Goal: Task Accomplishment & Management: Use online tool/utility

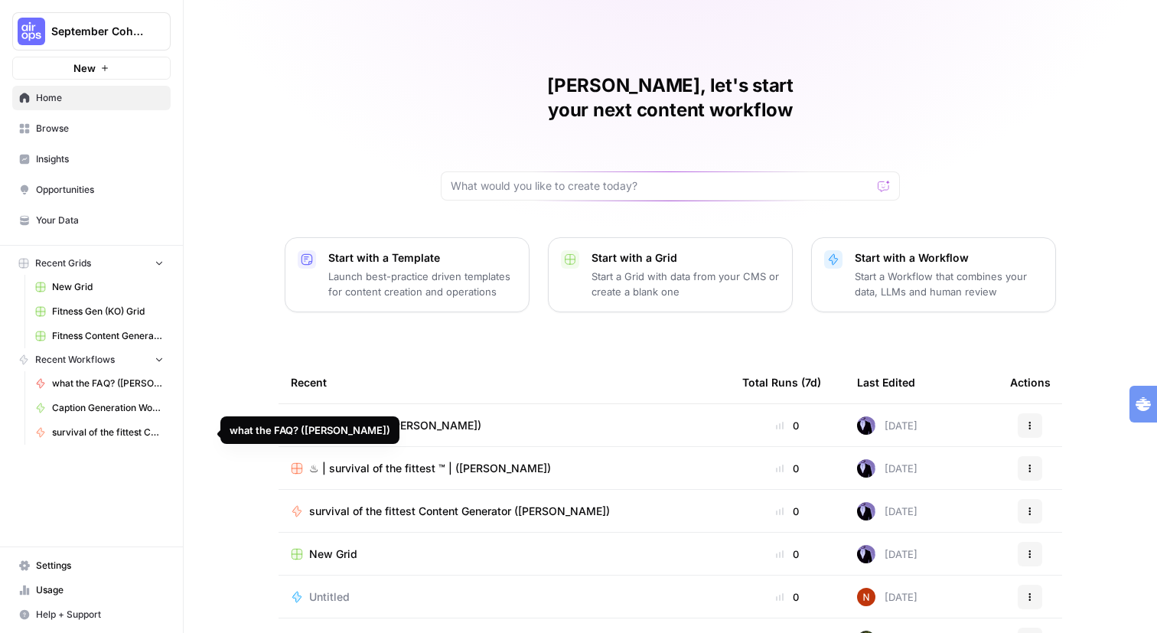
click at [125, 390] on span "what the FAQ? ([PERSON_NAME])" at bounding box center [108, 383] width 112 height 14
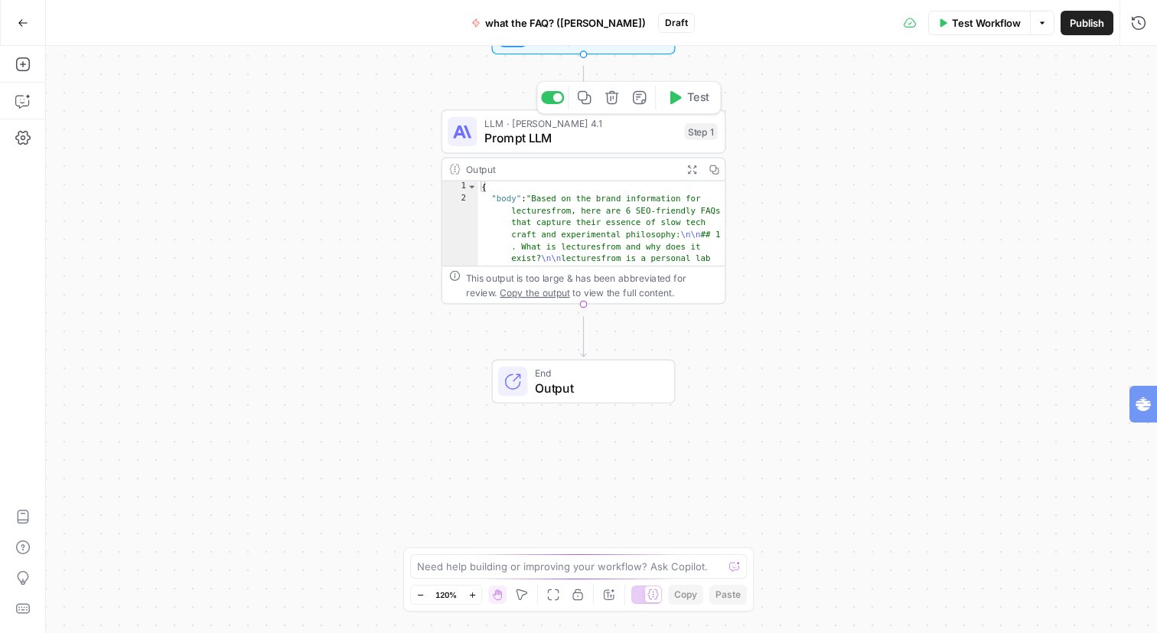
click at [557, 143] on span "Prompt LLM" at bounding box center [580, 138] width 193 height 18
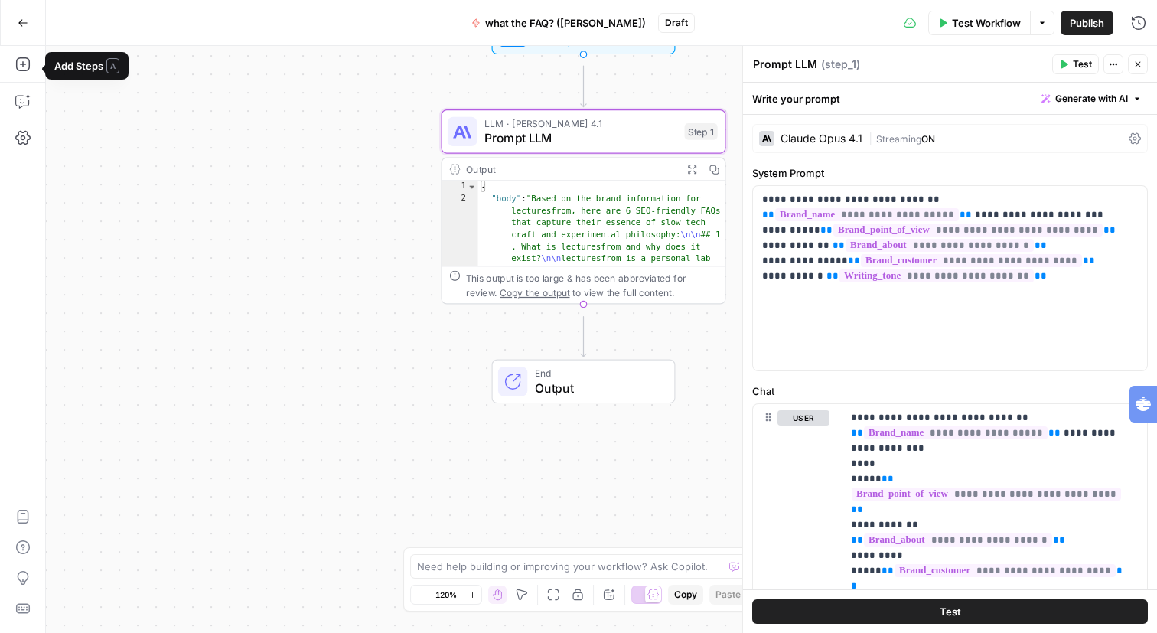
click at [30, 24] on button "Go Back" at bounding box center [23, 23] width 28 height 28
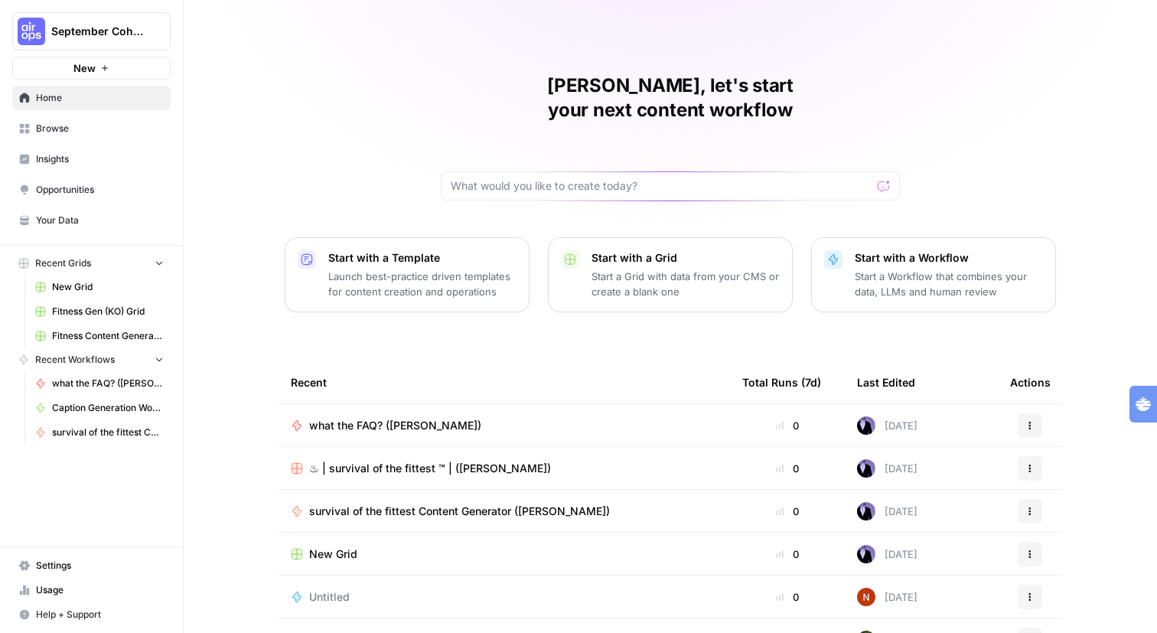
click at [438, 548] on div "[PERSON_NAME], let's start your next content workflow Start with a Template Lau…" at bounding box center [670, 364] width 973 height 728
click at [557, 194] on input "text" at bounding box center [661, 185] width 421 height 15
click at [84, 135] on span "Browse" at bounding box center [100, 129] width 128 height 14
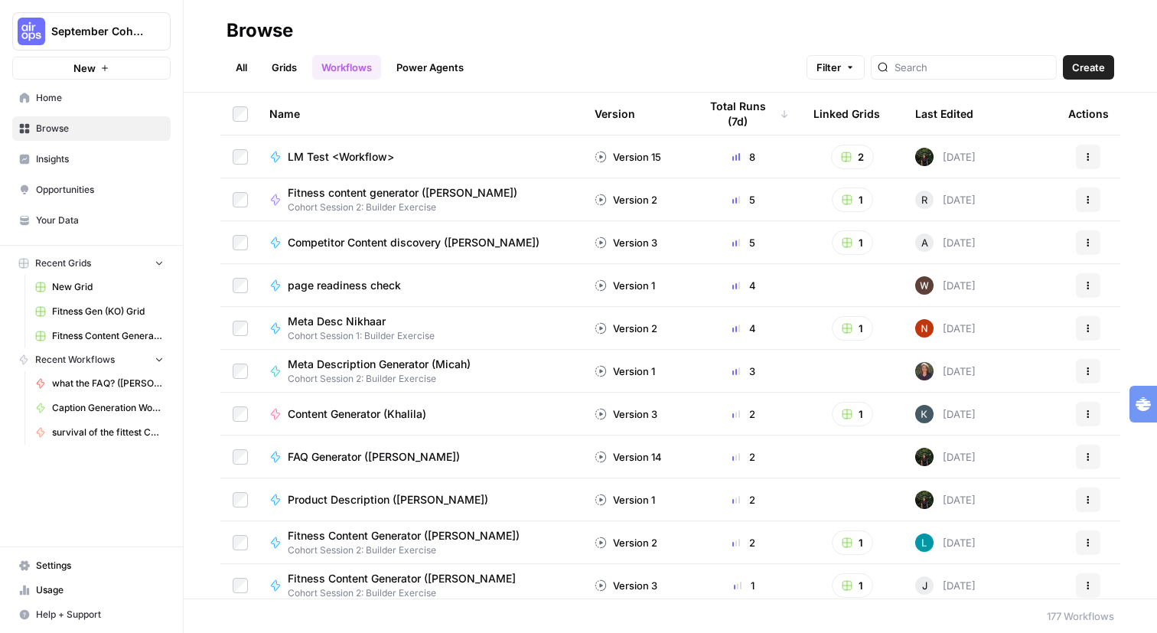
click at [97, 226] on link "Your Data" at bounding box center [91, 220] width 158 height 24
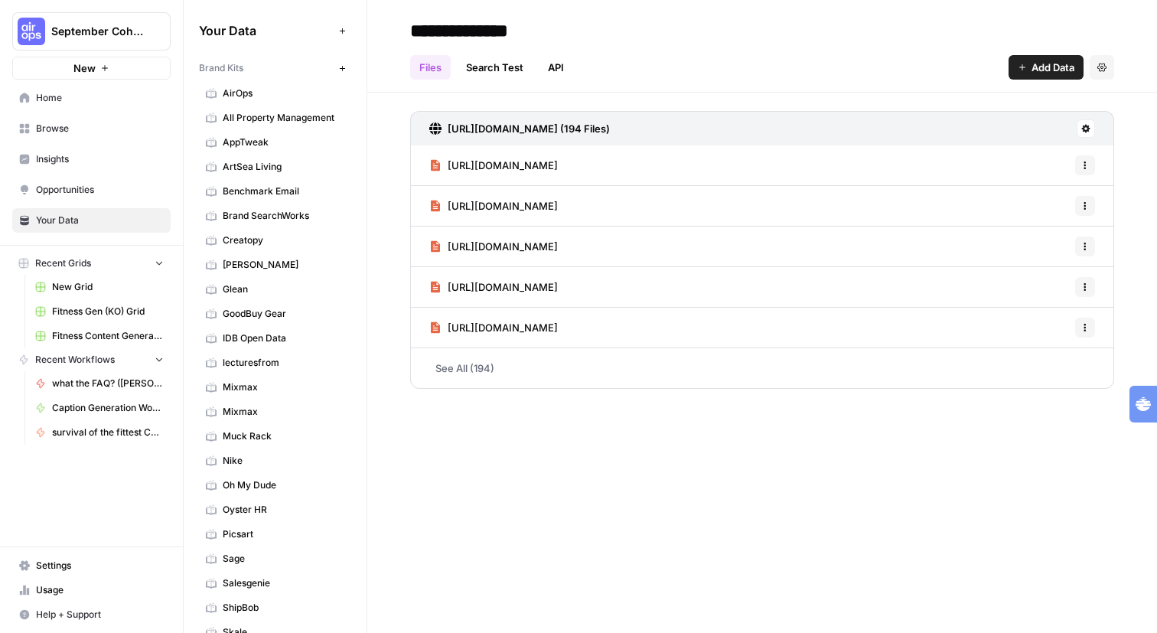
click at [314, 100] on span "AirOps" at bounding box center [284, 93] width 122 height 14
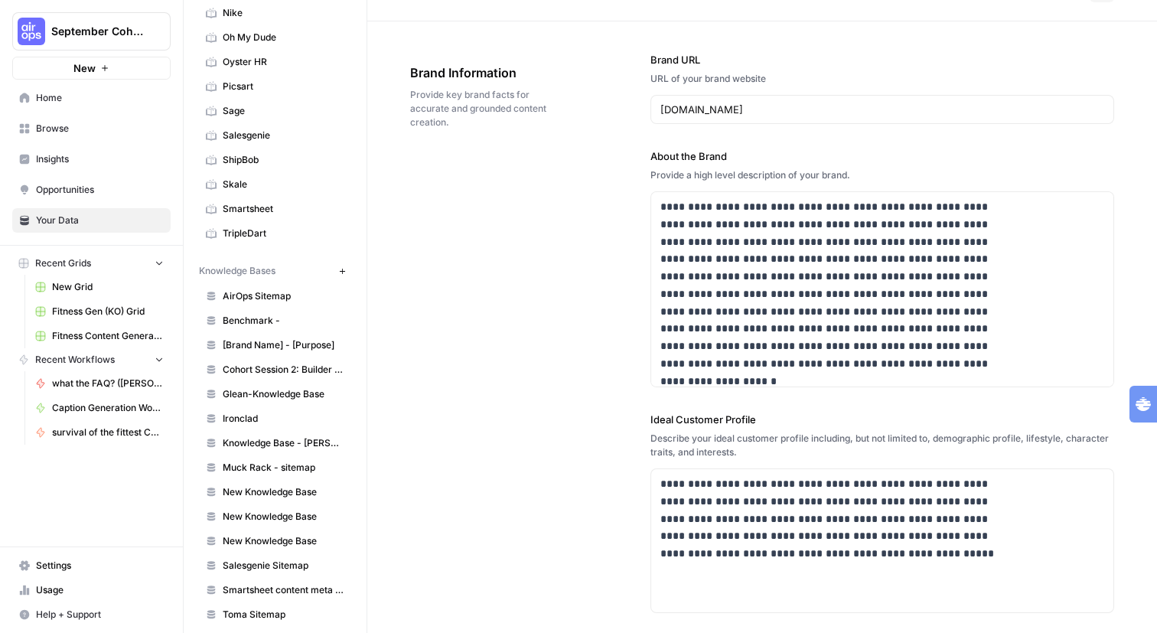
scroll to position [600, 0]
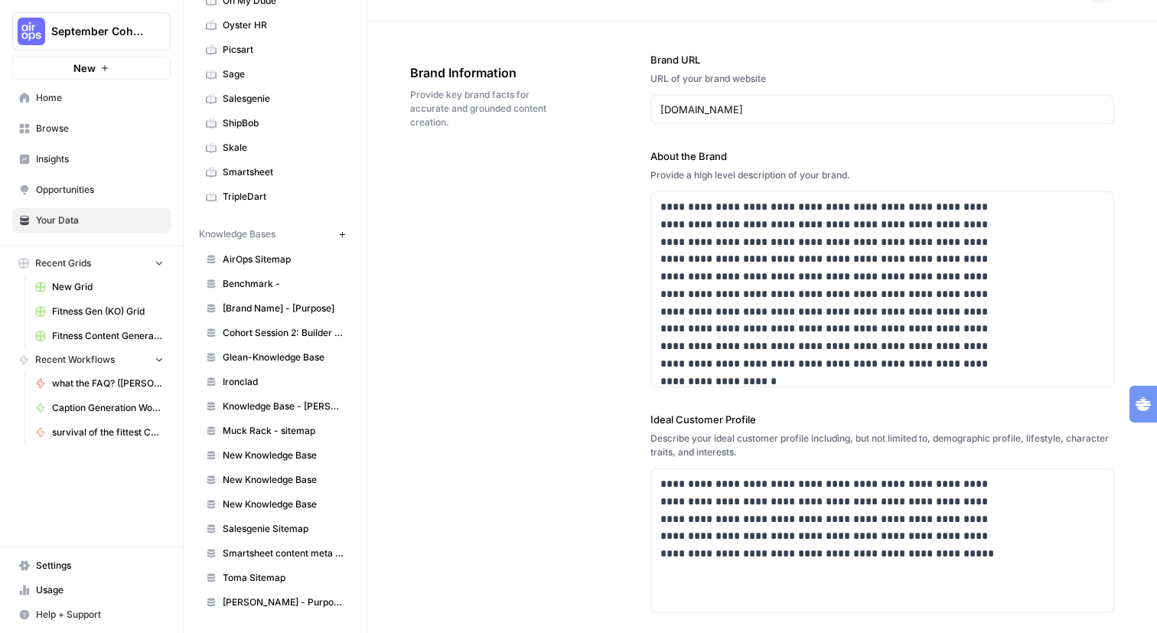
click at [96, 105] on span "Home" at bounding box center [100, 98] width 128 height 14
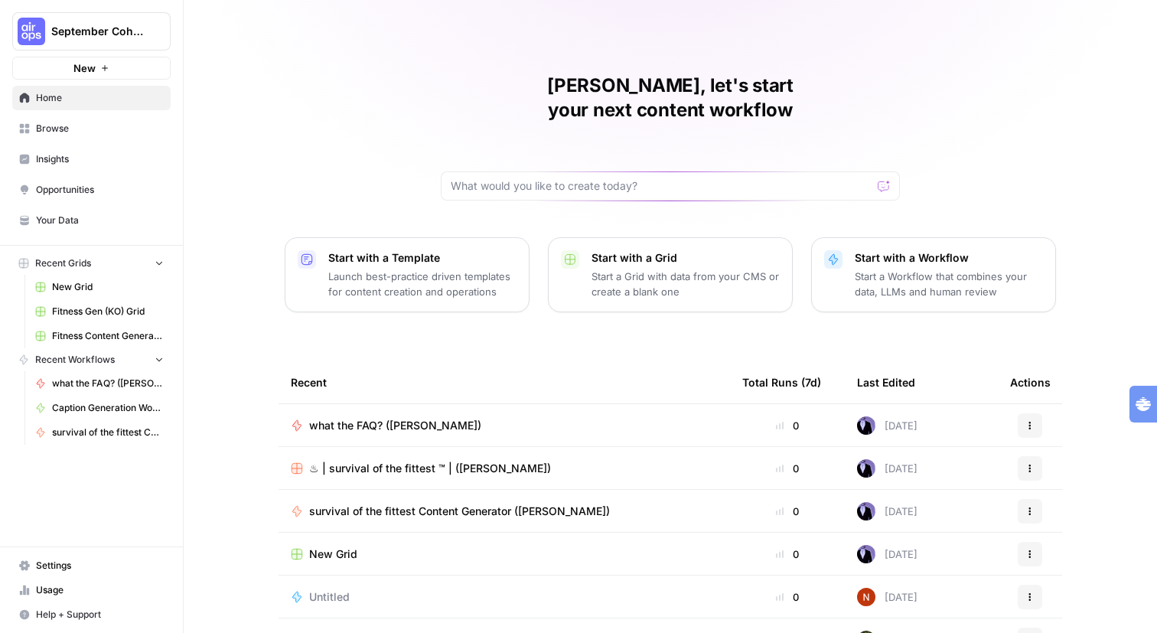
drag, startPoint x: 985, startPoint y: 405, endPoint x: 902, endPoint y: 405, distance: 83.4
click at [901, 312] on div "Start with a Template Launch best-practice driven templates for content creatio…" at bounding box center [670, 274] width 771 height 75
click at [90, 135] on span "Browse" at bounding box center [100, 129] width 128 height 14
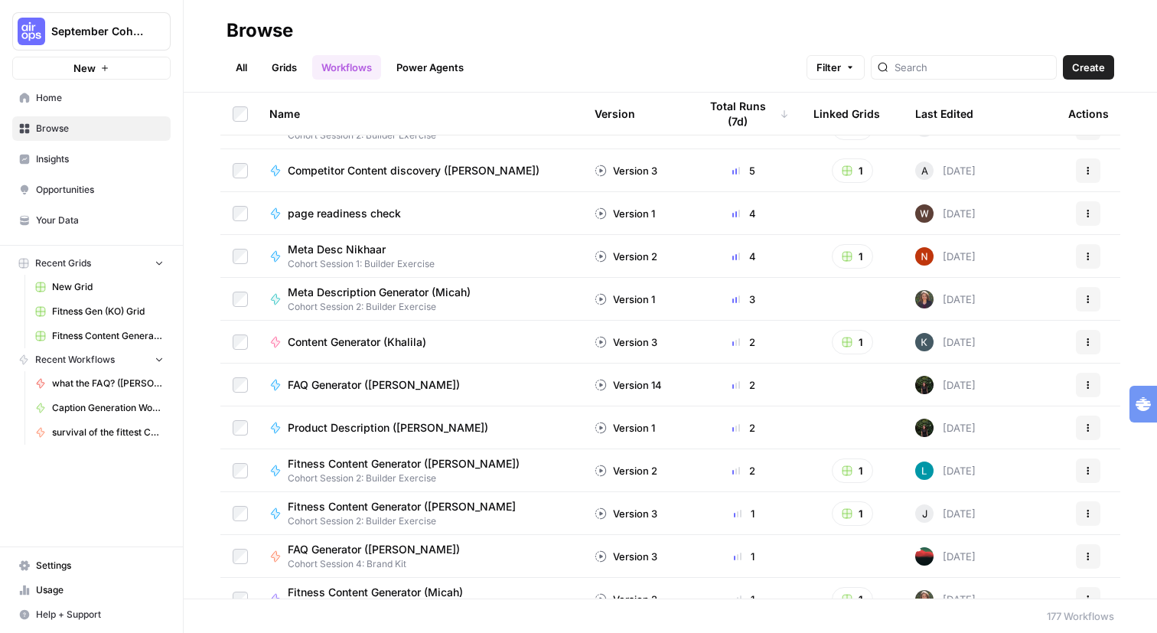
scroll to position [80, 0]
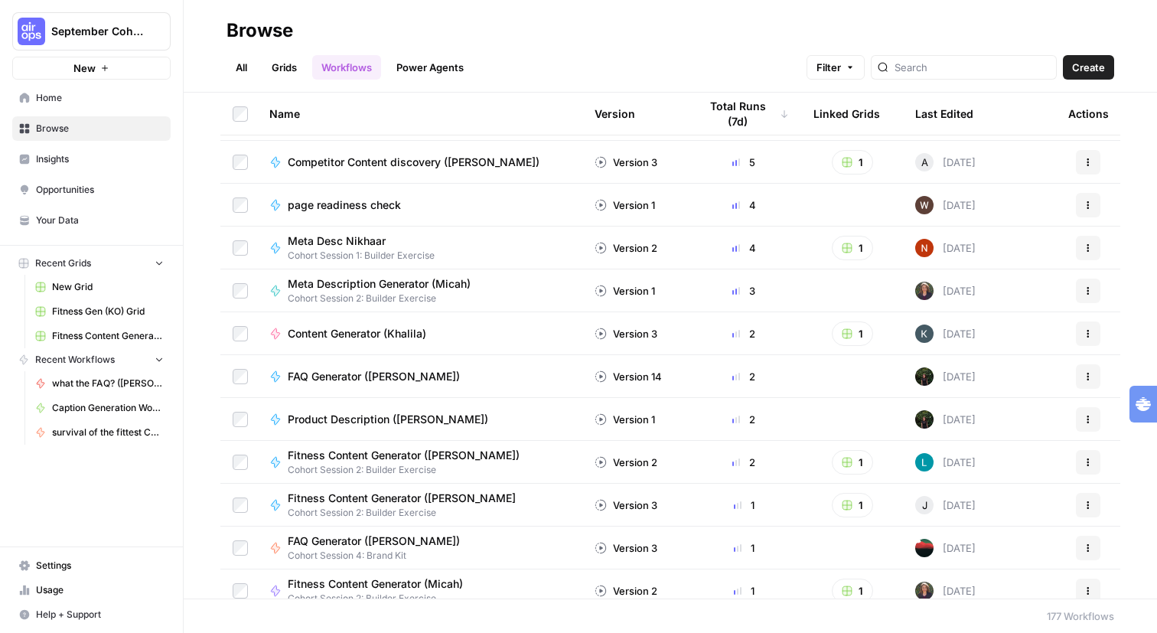
click at [686, 390] on td "2" at bounding box center [743, 376] width 115 height 42
click at [420, 384] on span "FAQ Generator ([PERSON_NAME])" at bounding box center [374, 376] width 172 height 15
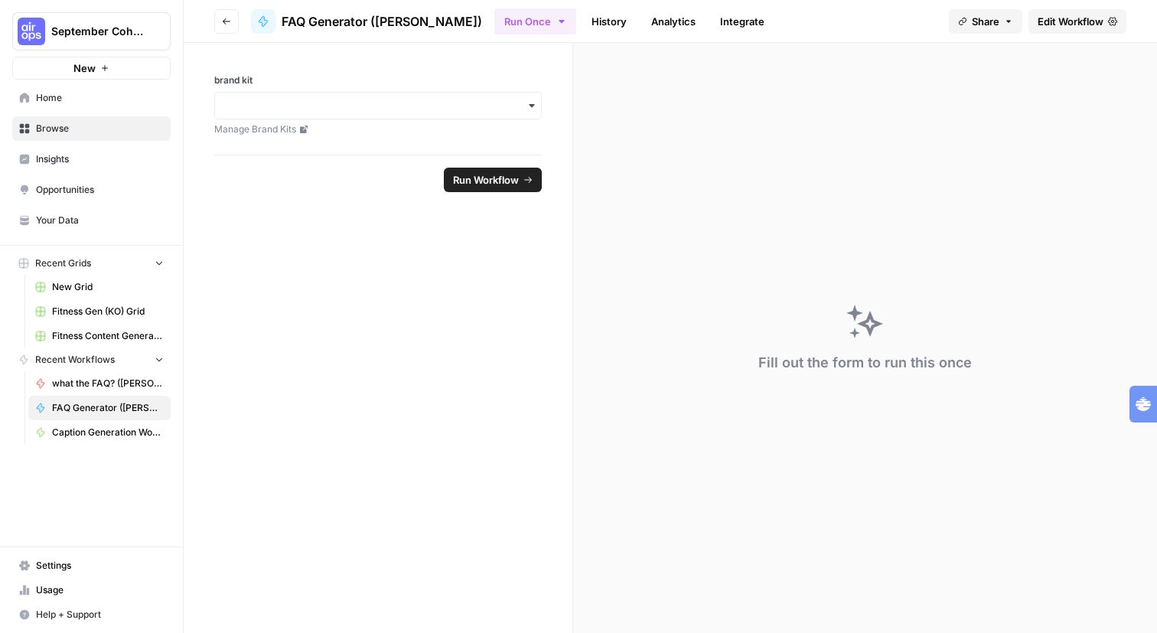
click at [534, 107] on icon "button" at bounding box center [531, 105] width 5 height 3
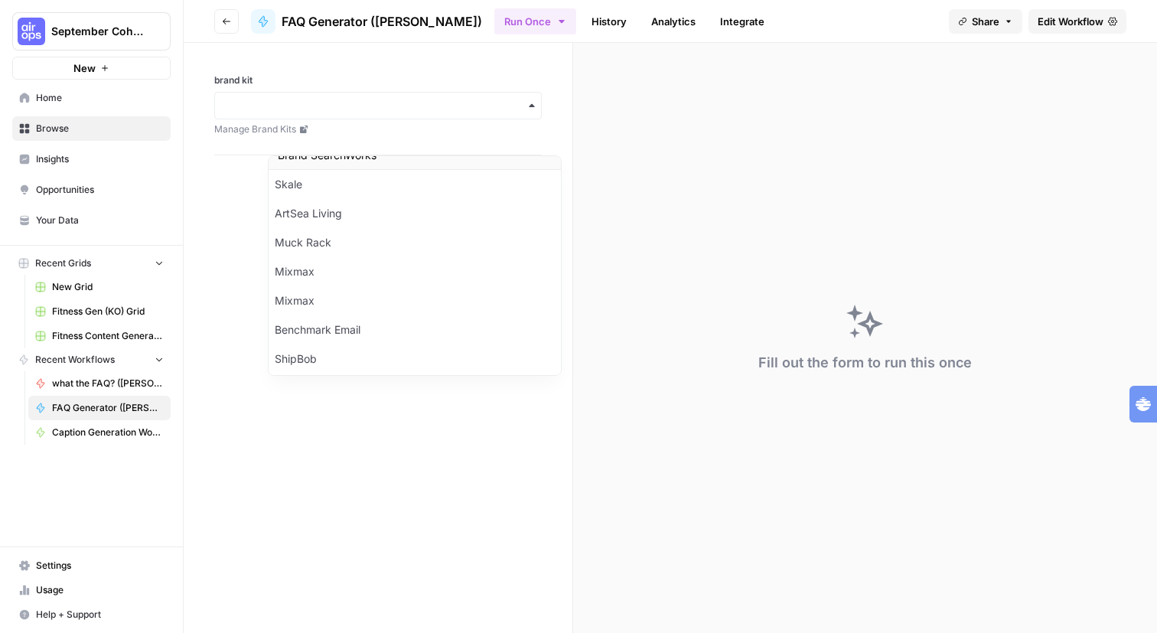
scroll to position [8, 0]
click at [541, 89] on div "brand kit Manage Brand Kits" at bounding box center [378, 99] width 389 height 112
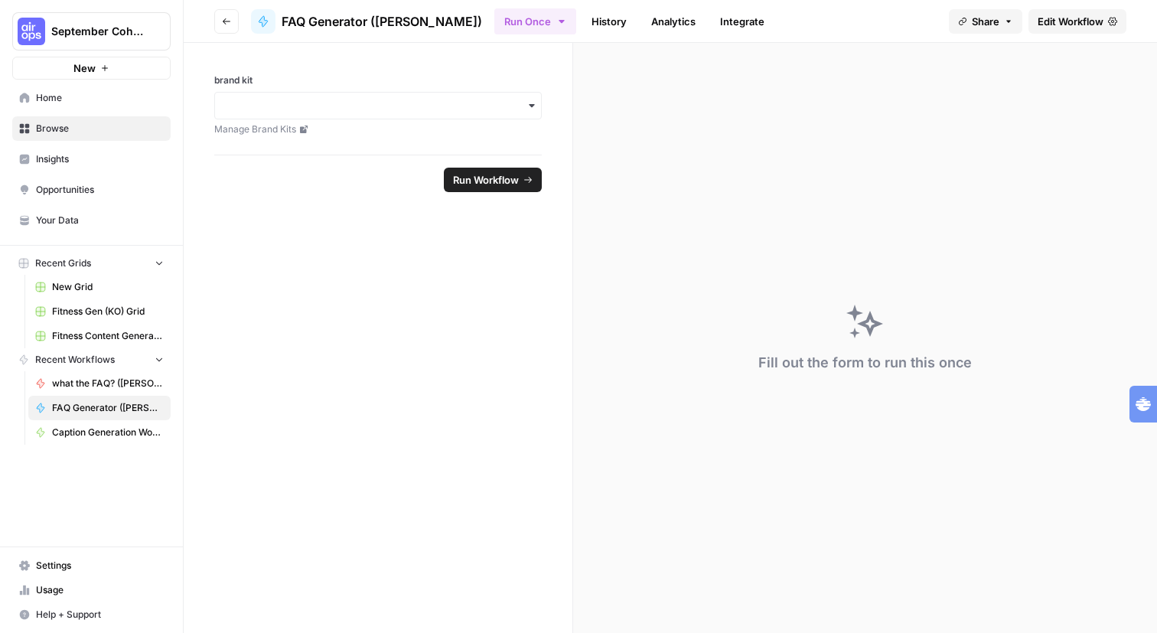
click at [538, 112] on icon "button" at bounding box center [532, 105] width 12 height 12
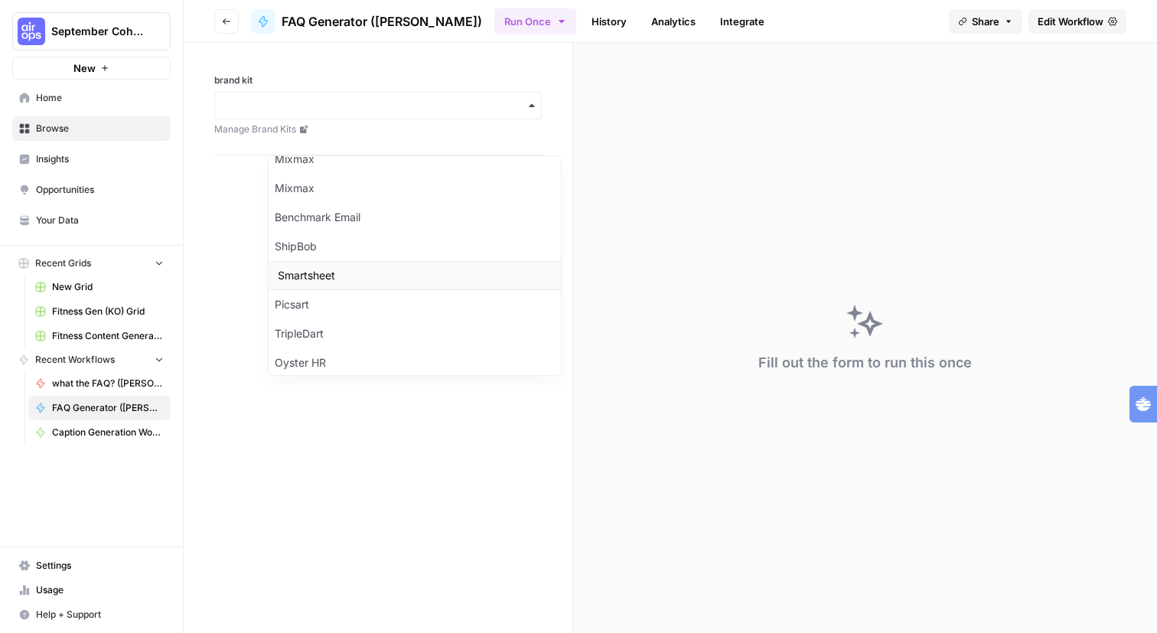
scroll to position [131, 0]
click at [441, 177] on div "Mixmax" at bounding box center [414, 162] width 292 height 29
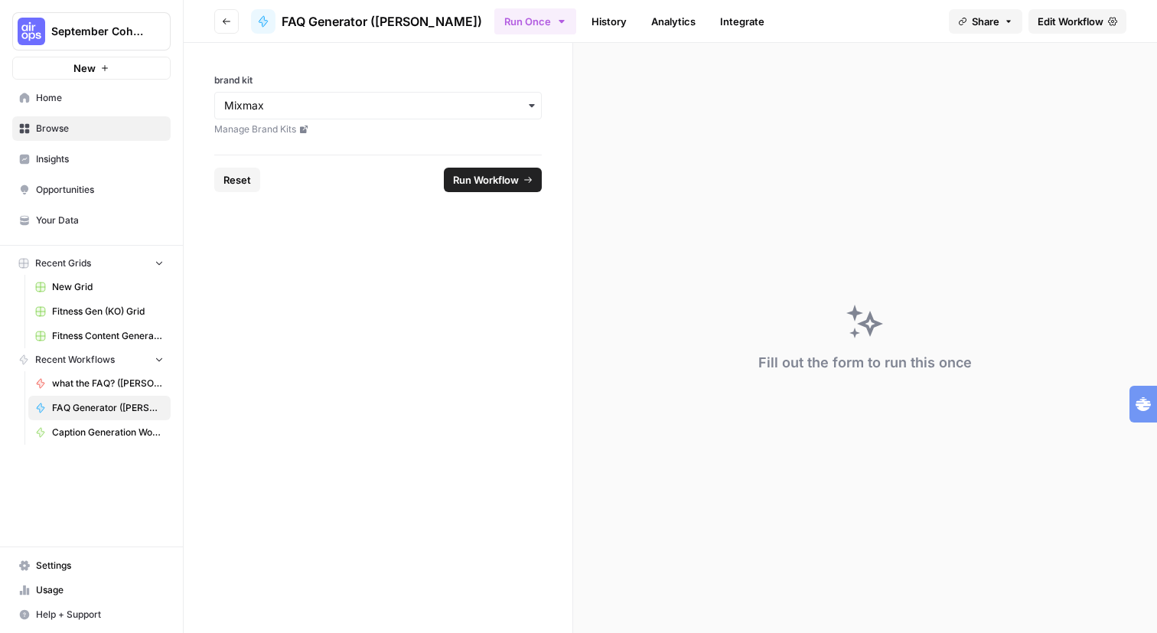
click at [636, 28] on link "History" at bounding box center [609, 21] width 54 height 24
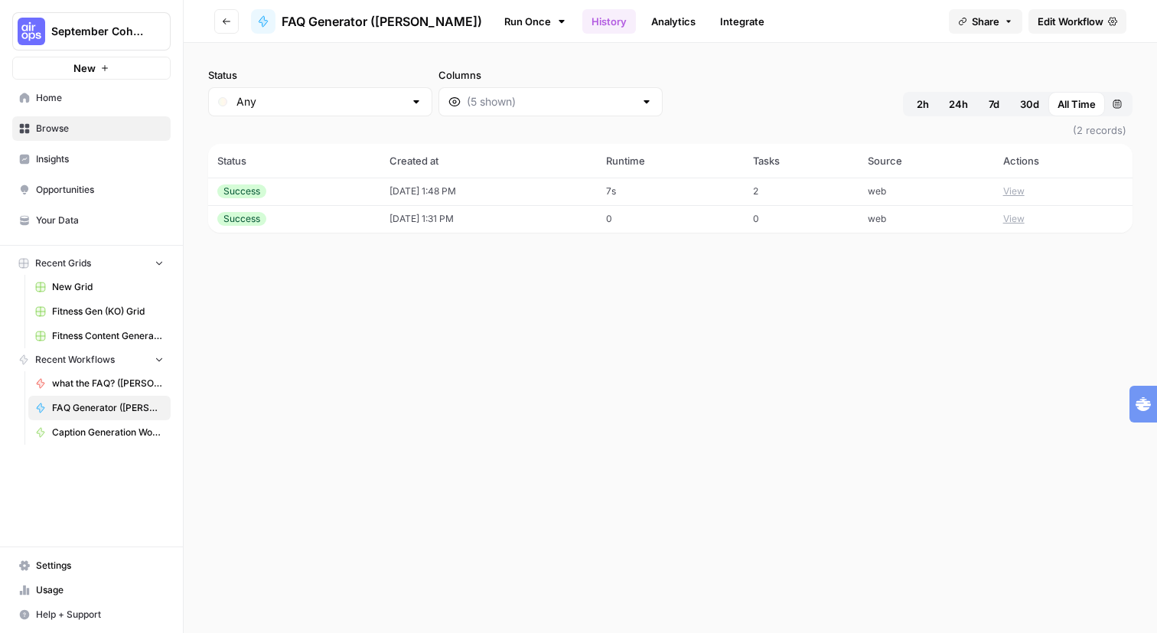
click at [1024, 198] on button "View" at bounding box center [1013, 191] width 21 height 14
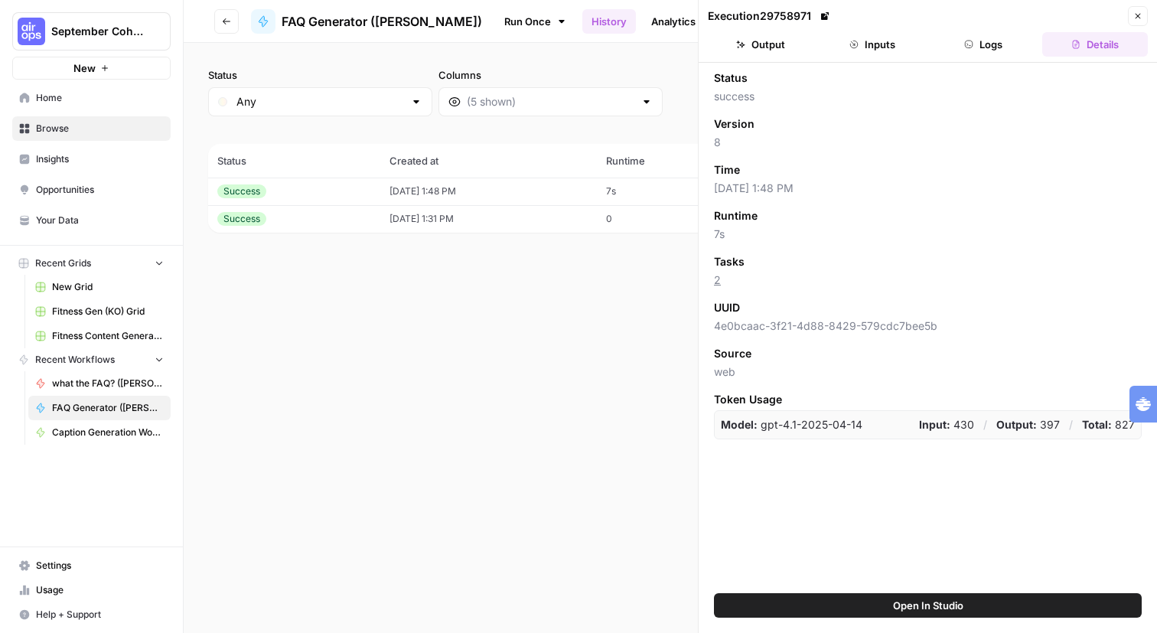
click at [889, 47] on button "Inputs" at bounding box center [872, 44] width 106 height 24
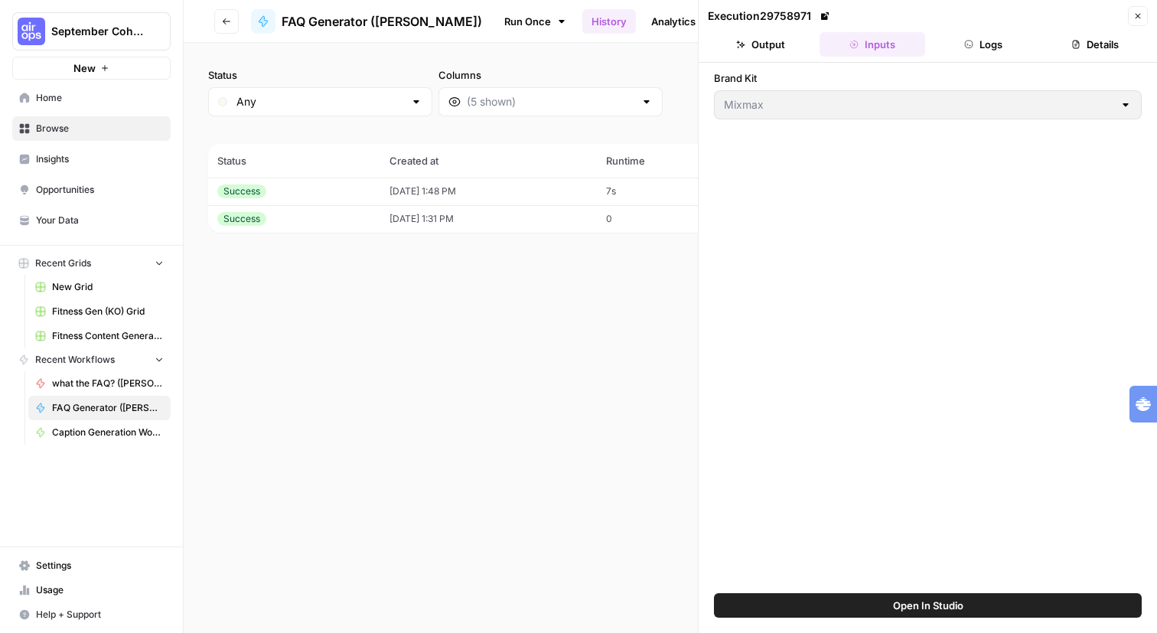
click at [978, 57] on button "Logs" at bounding box center [984, 44] width 106 height 24
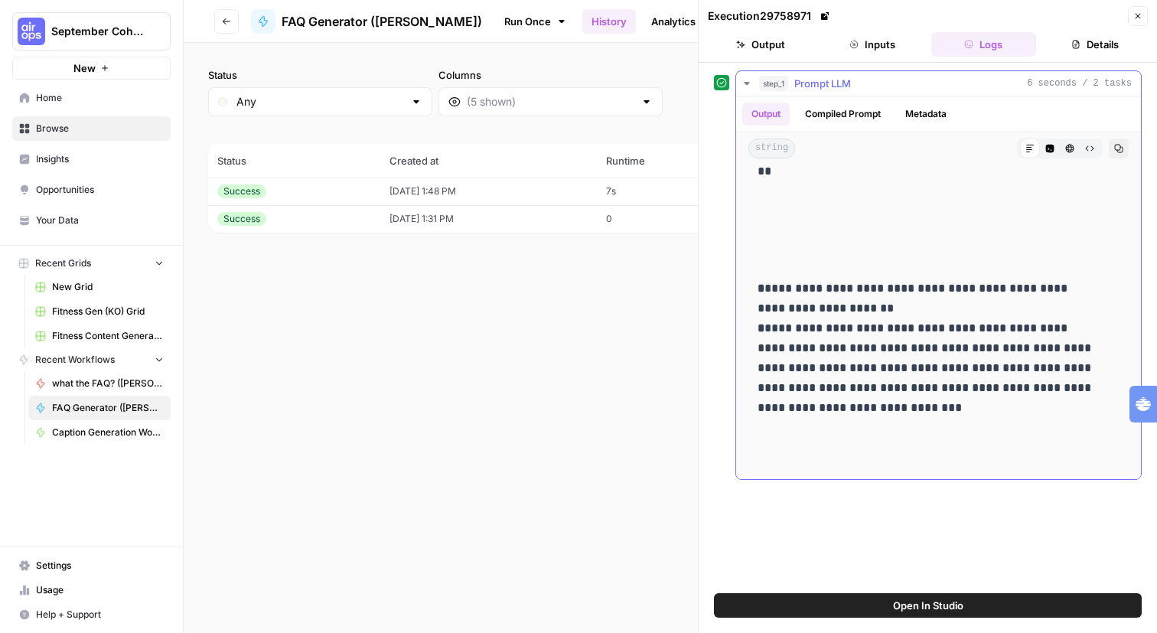
scroll to position [1025, 0]
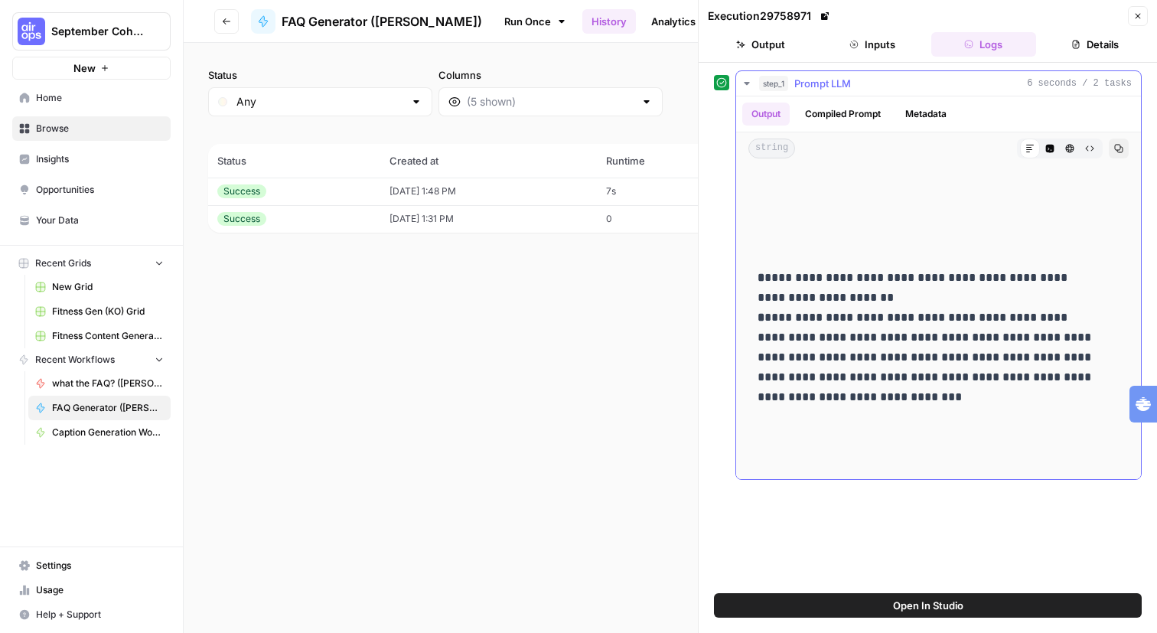
click at [866, 125] on button "Compiled Prompt" at bounding box center [843, 114] width 94 height 23
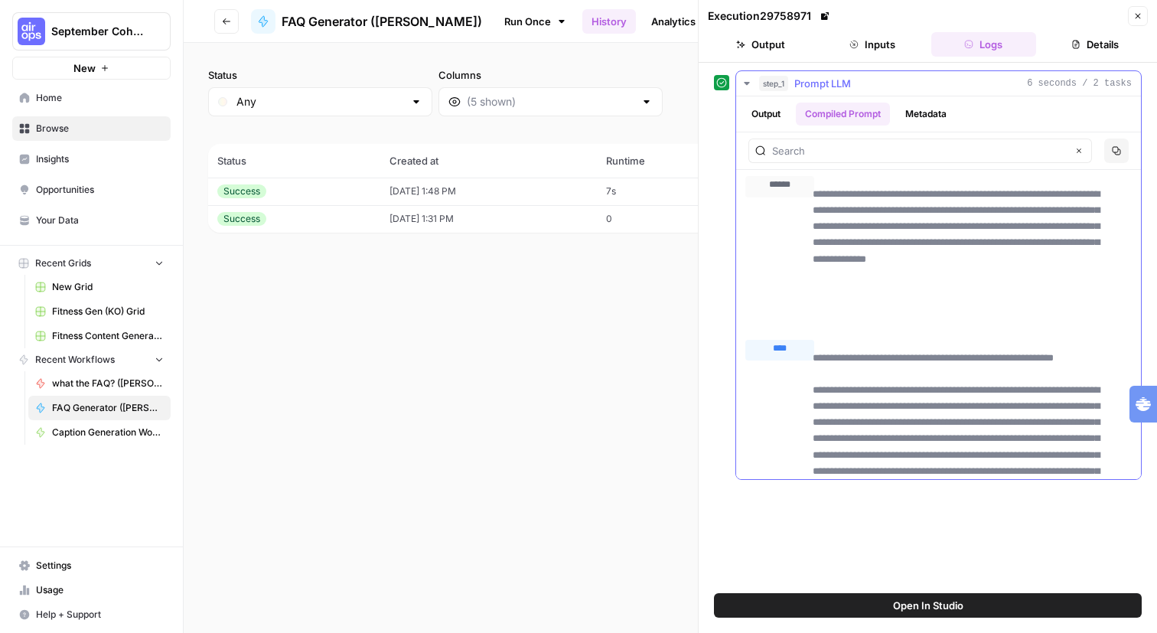
click at [955, 125] on button "Metadata" at bounding box center [926, 114] width 60 height 23
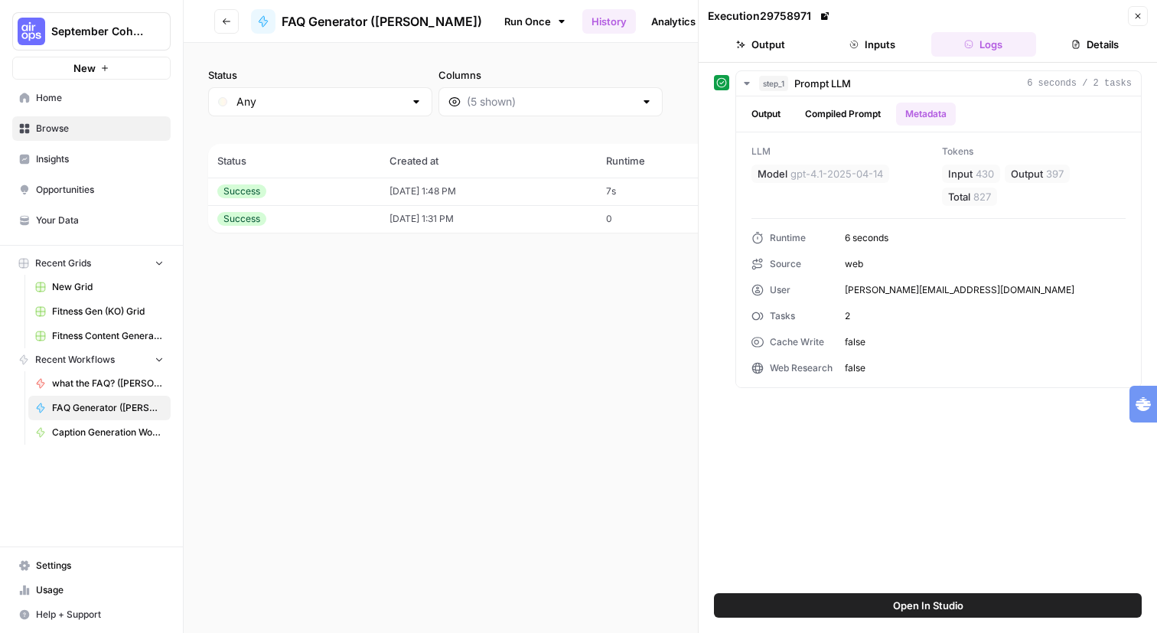
click at [891, 55] on button "Inputs" at bounding box center [872, 44] width 106 height 24
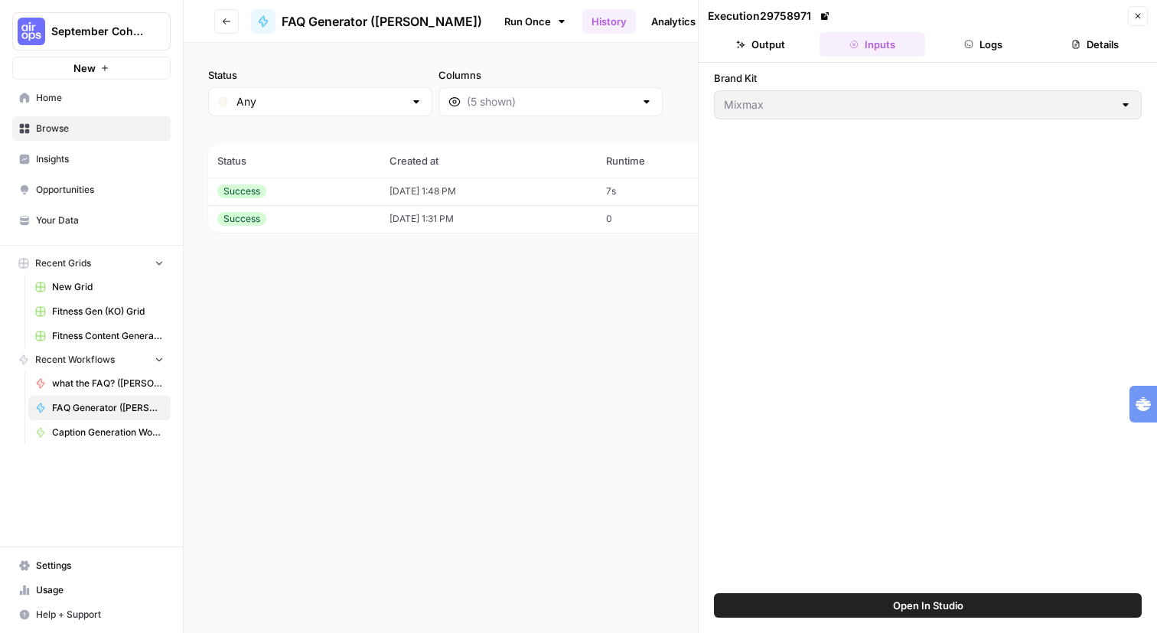
click at [770, 57] on button "Output" at bounding box center [761, 44] width 106 height 24
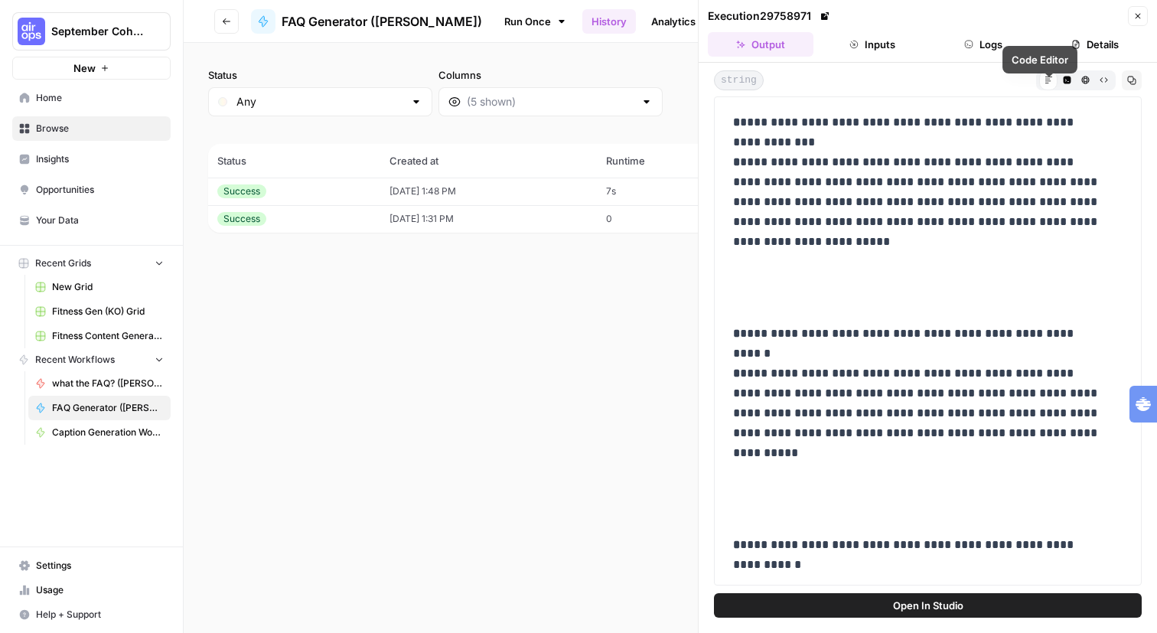
click at [1059, 89] on button "Code Editor" at bounding box center [1066, 79] width 18 height 18
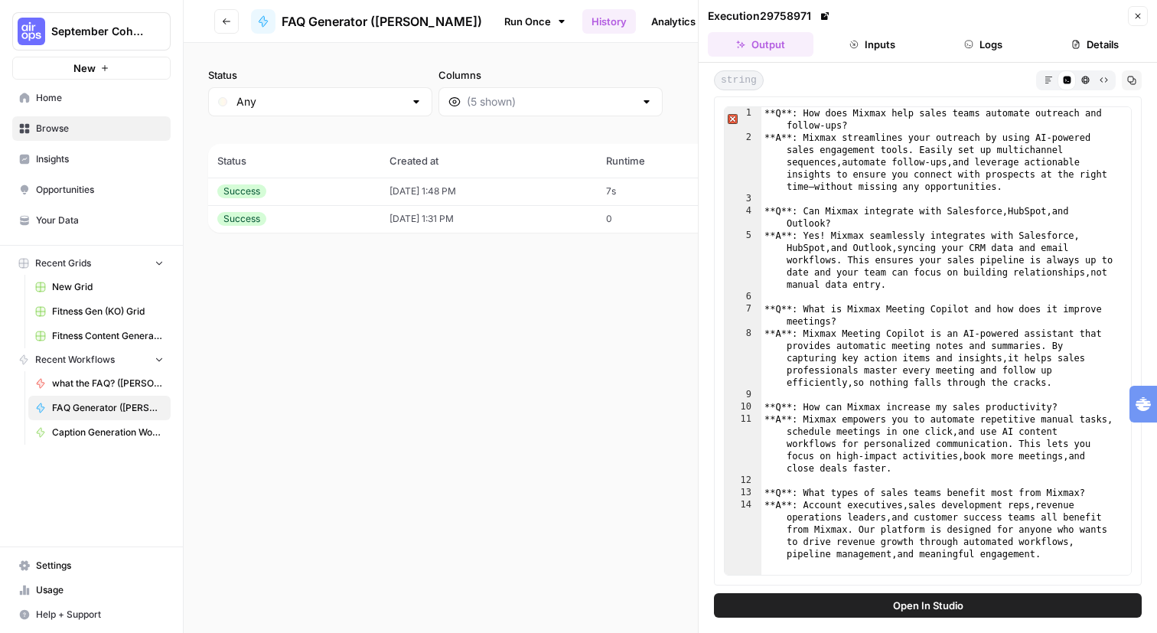
click at [1094, 89] on button "Raw Output" at bounding box center [1103, 79] width 18 height 18
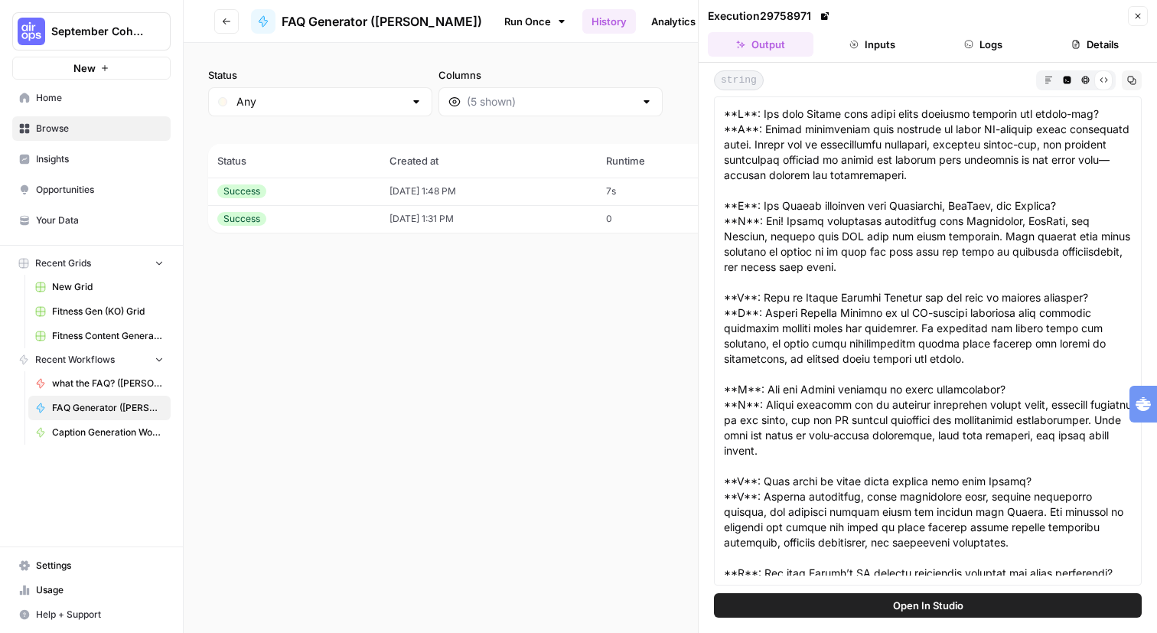
click at [856, 52] on button "Inputs" at bounding box center [872, 44] width 106 height 24
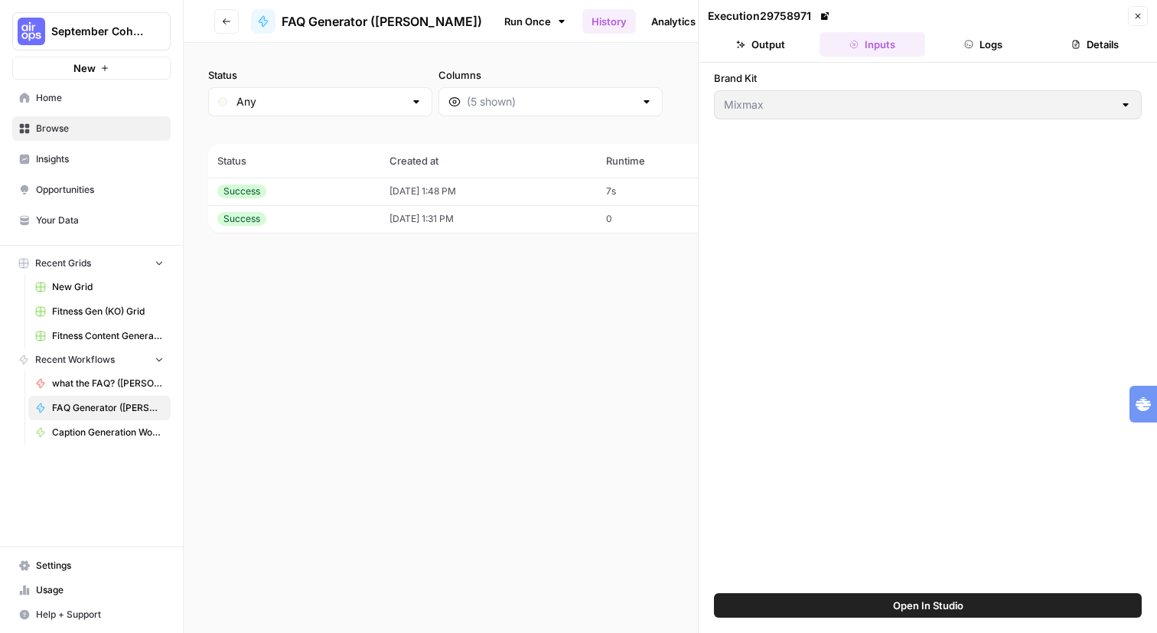
click at [467, 28] on span "FAQ Generator ([PERSON_NAME])" at bounding box center [382, 21] width 200 height 18
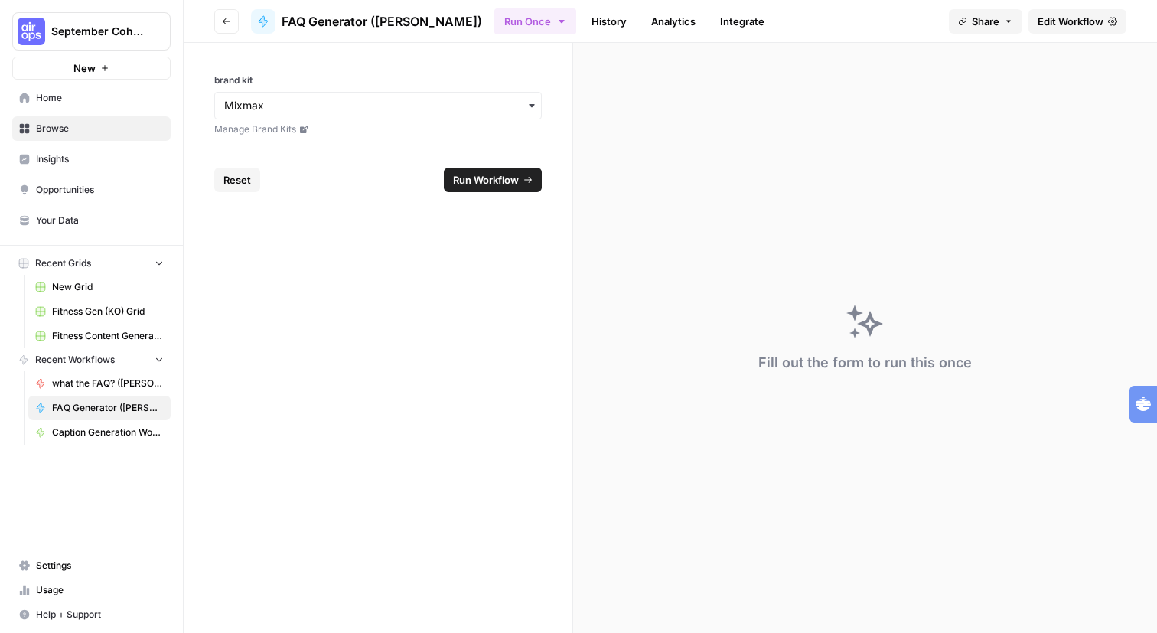
click at [231, 25] on icon "button" at bounding box center [226, 21] width 9 height 9
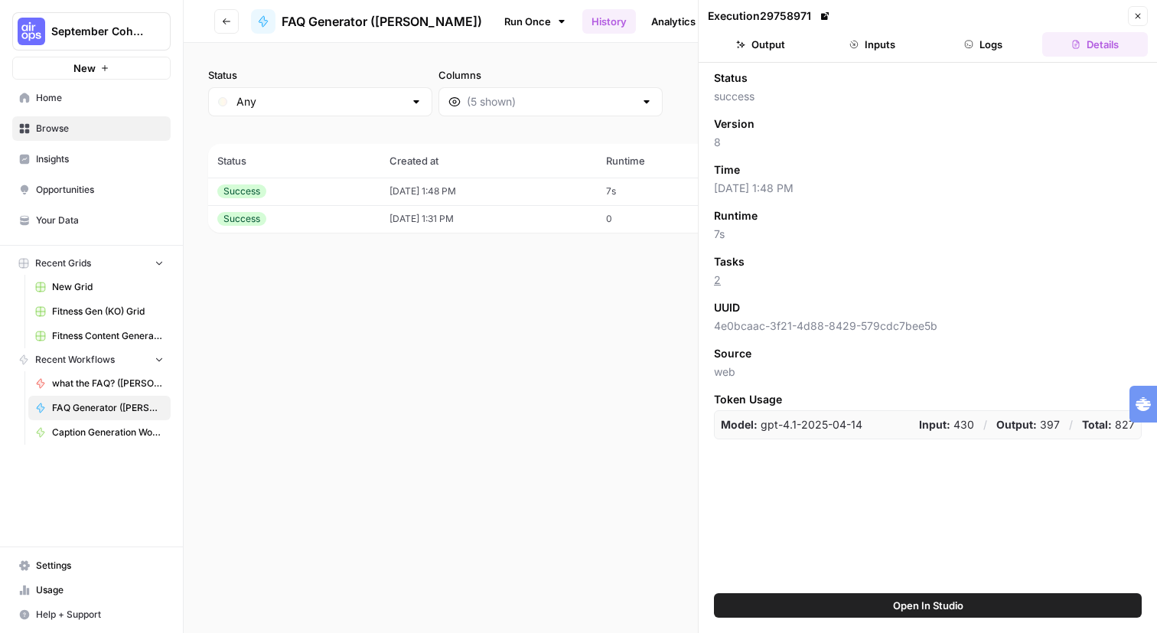
click at [1133, 17] on icon "button" at bounding box center [1137, 15] width 9 height 9
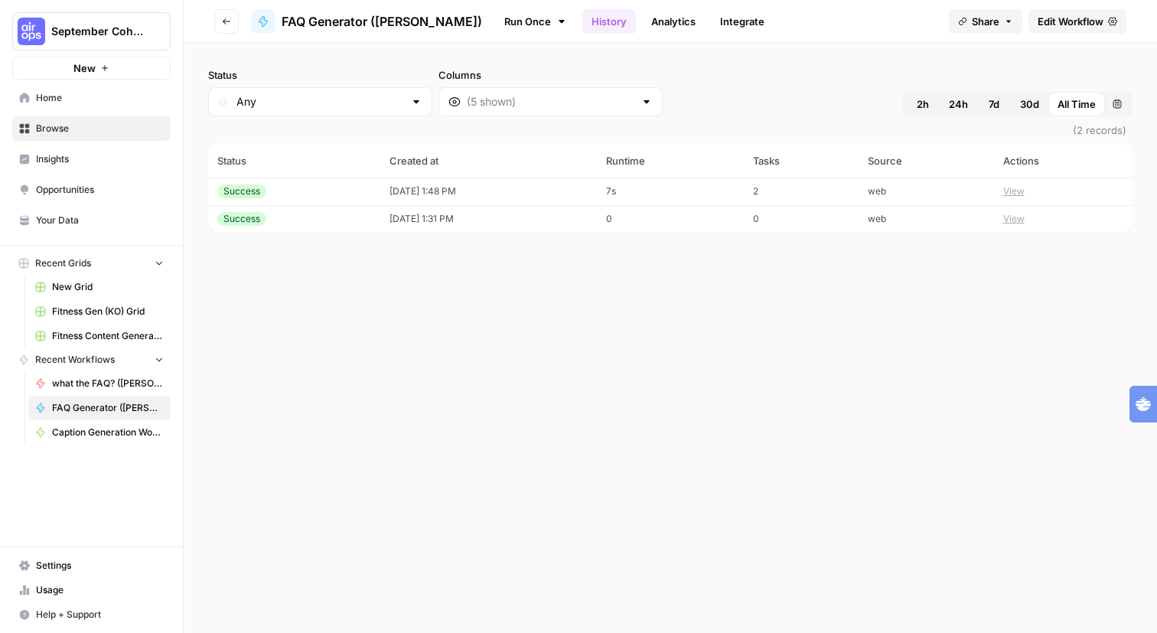
click at [399, 11] on div "FAQ Generator ([PERSON_NAME])" at bounding box center [366, 21] width 231 height 24
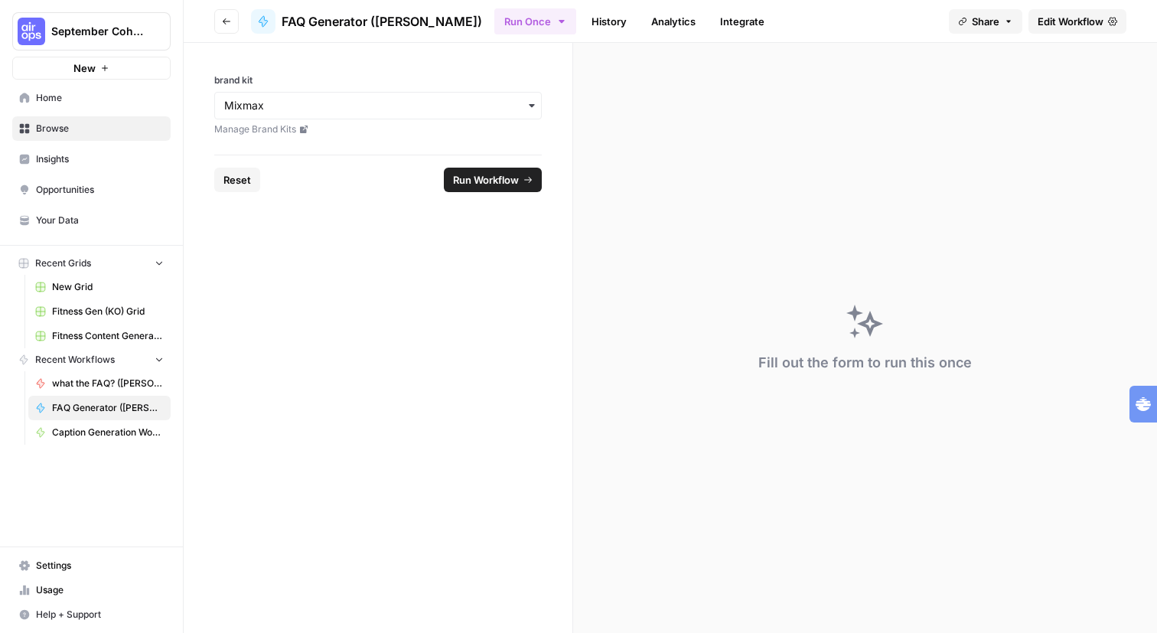
click at [52, 135] on span "Browse" at bounding box center [100, 129] width 128 height 14
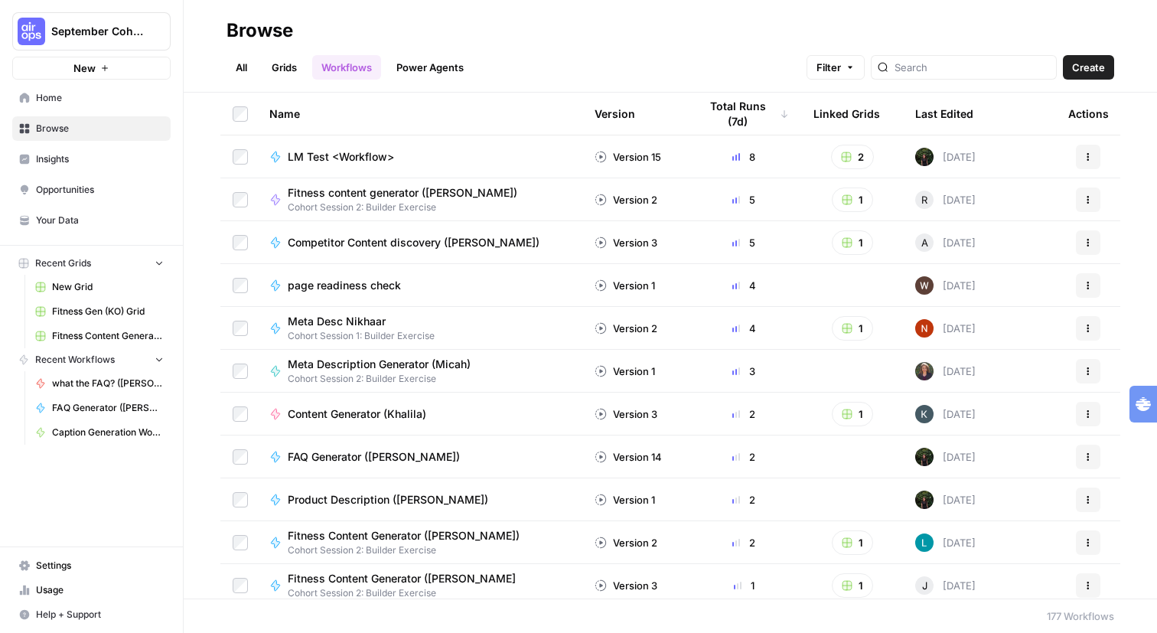
click at [536, 464] on div "FAQ Generator ([PERSON_NAME])" at bounding box center [419, 456] width 301 height 15
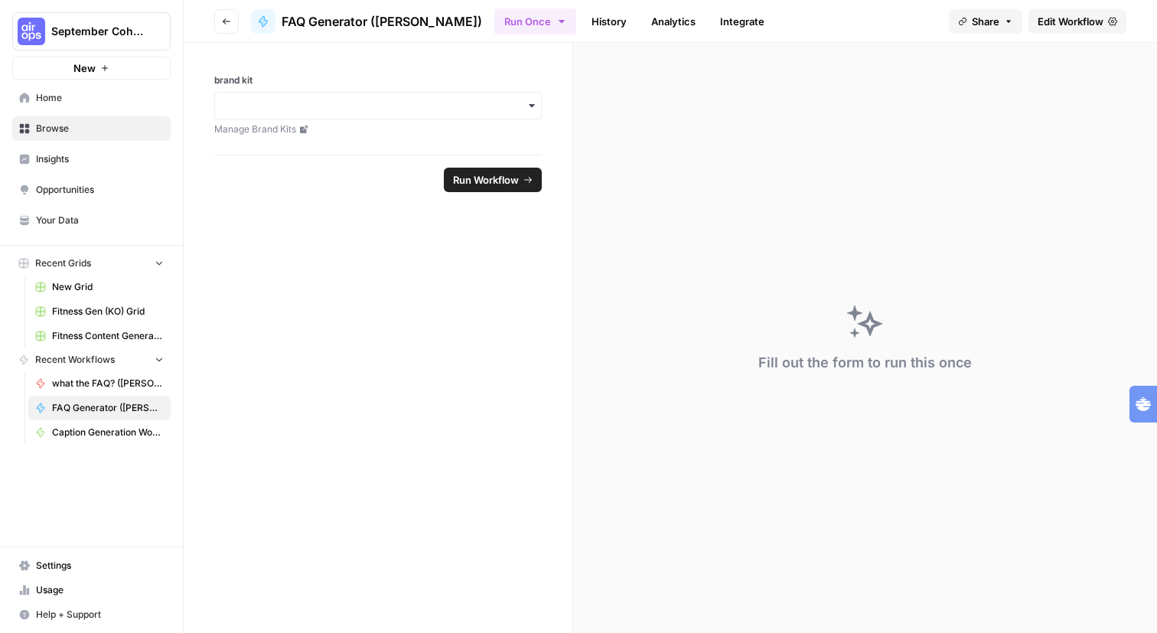
click at [1037, 28] on span "Edit Workflow" at bounding box center [1070, 21] width 66 height 15
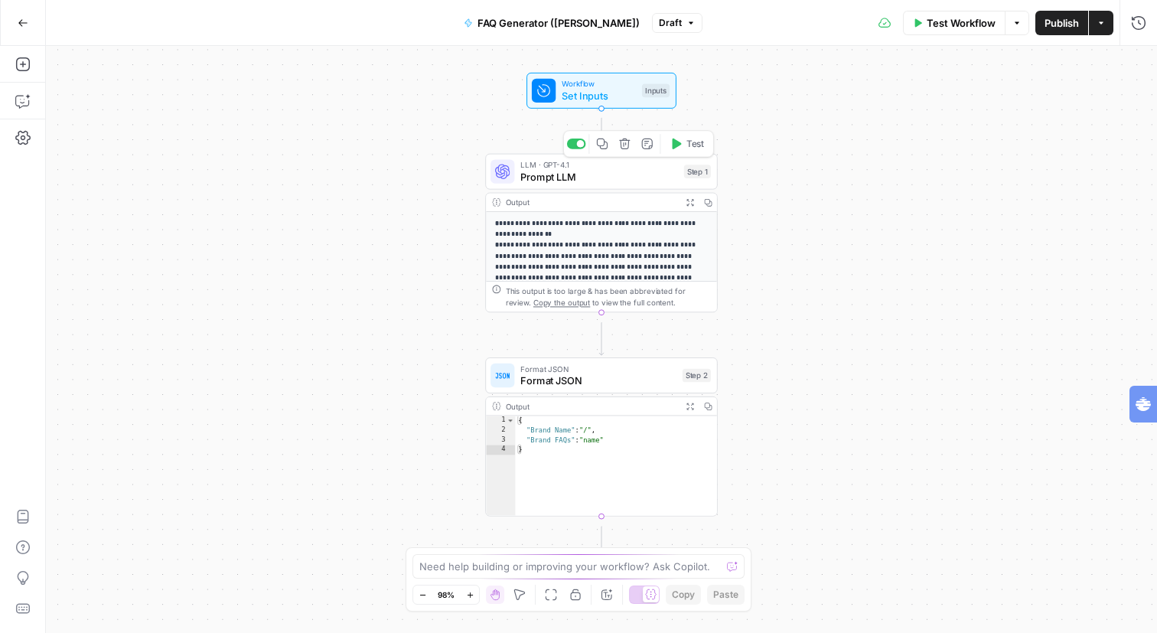
click at [596, 181] on span "Prompt LLM" at bounding box center [599, 176] width 158 height 15
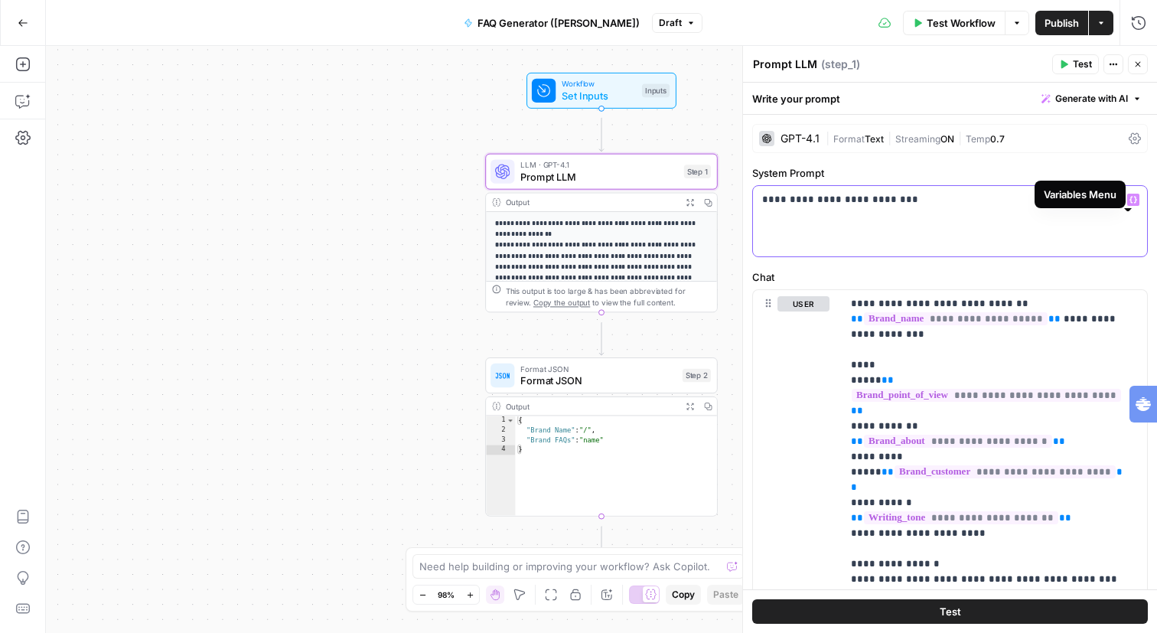
click at [1129, 203] on icon "button" at bounding box center [1133, 200] width 8 height 7
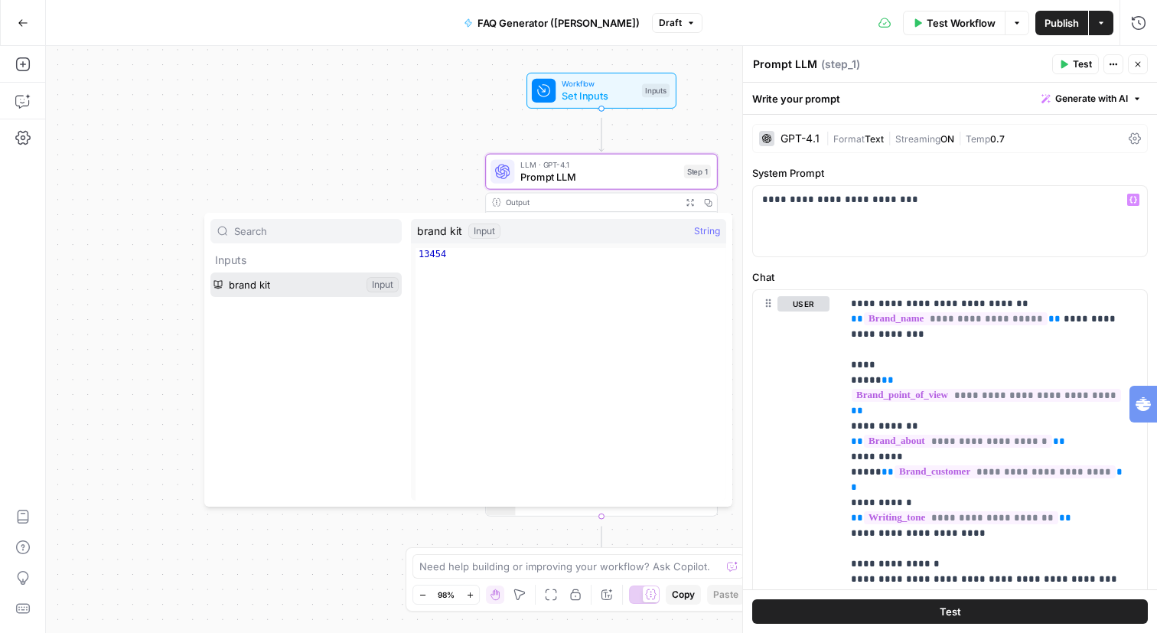
click at [319, 297] on button "Select variable brand kit" at bounding box center [305, 284] width 191 height 24
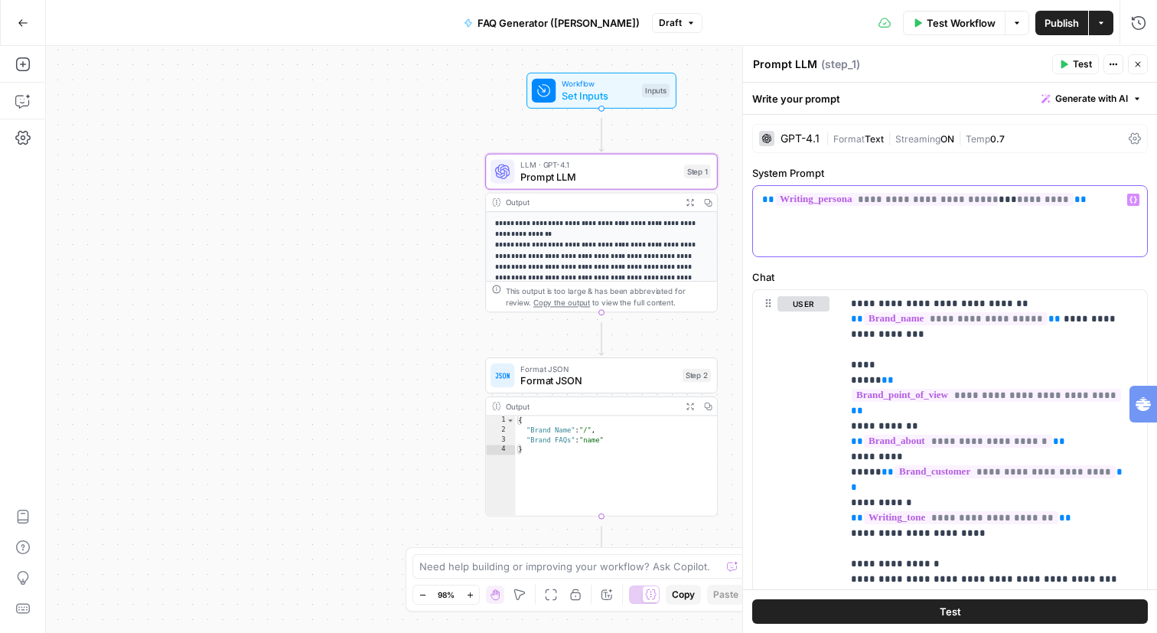
click at [1124, 239] on div "**********" at bounding box center [950, 221] width 394 height 70
click at [1086, 204] on span "**" at bounding box center [1080, 199] width 12 height 10
click at [1070, 185] on div "**********" at bounding box center [950, 614] width 414 height 998
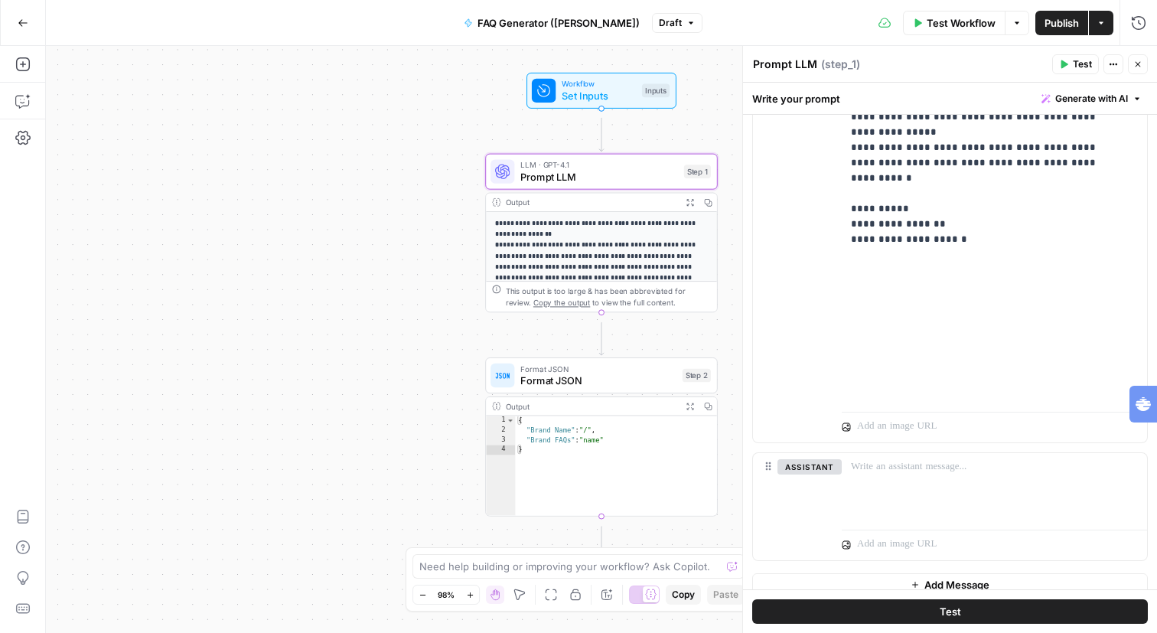
scroll to position [599, 0]
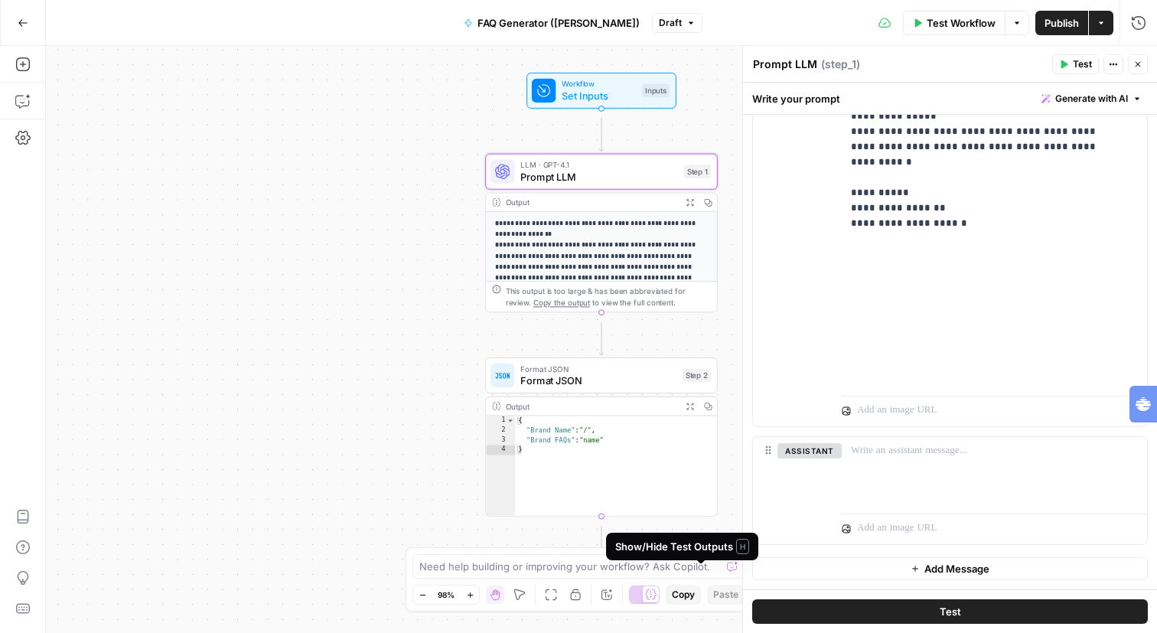
click at [656, 588] on icon at bounding box center [650, 593] width 11 height 11
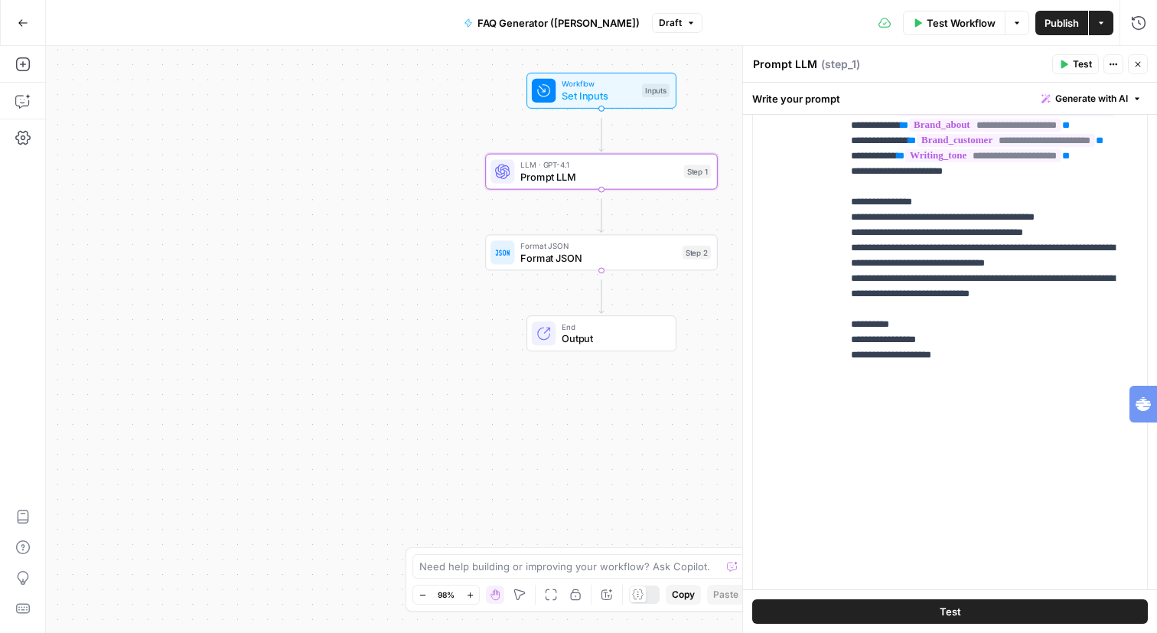
scroll to position [0, 0]
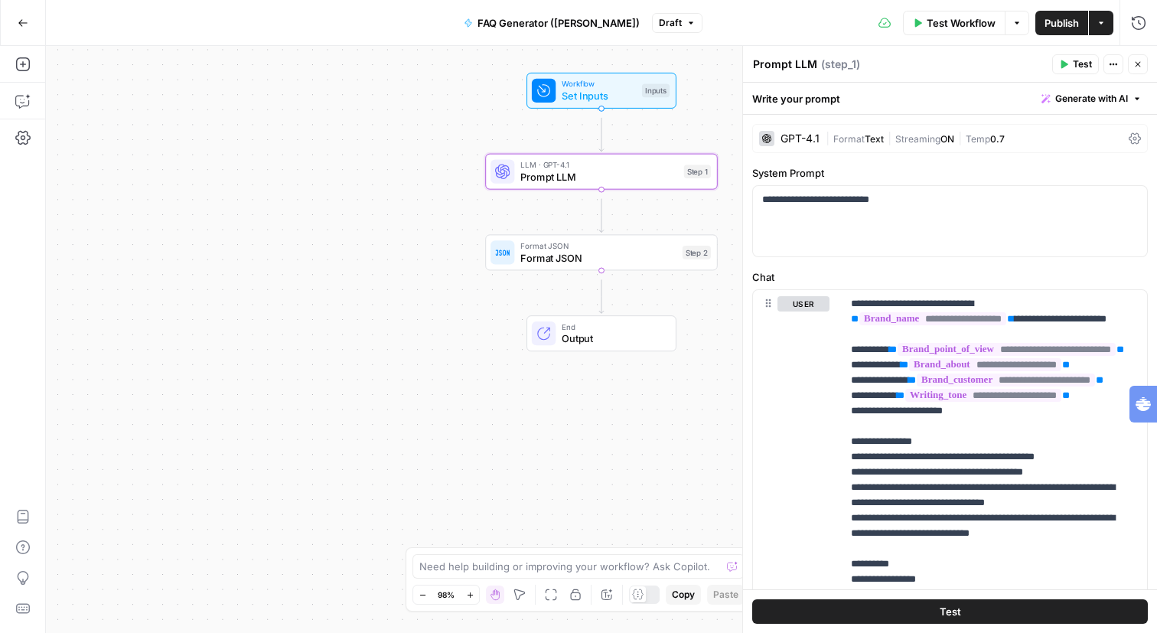
click at [1108, 72] on button "Actions" at bounding box center [1113, 64] width 20 height 20
click at [897, 211] on p "**********" at bounding box center [945, 201] width 366 height 19
click at [941, 240] on div "**********" at bounding box center [950, 221] width 394 height 70
click at [1114, 181] on label "System Prompt" at bounding box center [949, 172] width 395 height 15
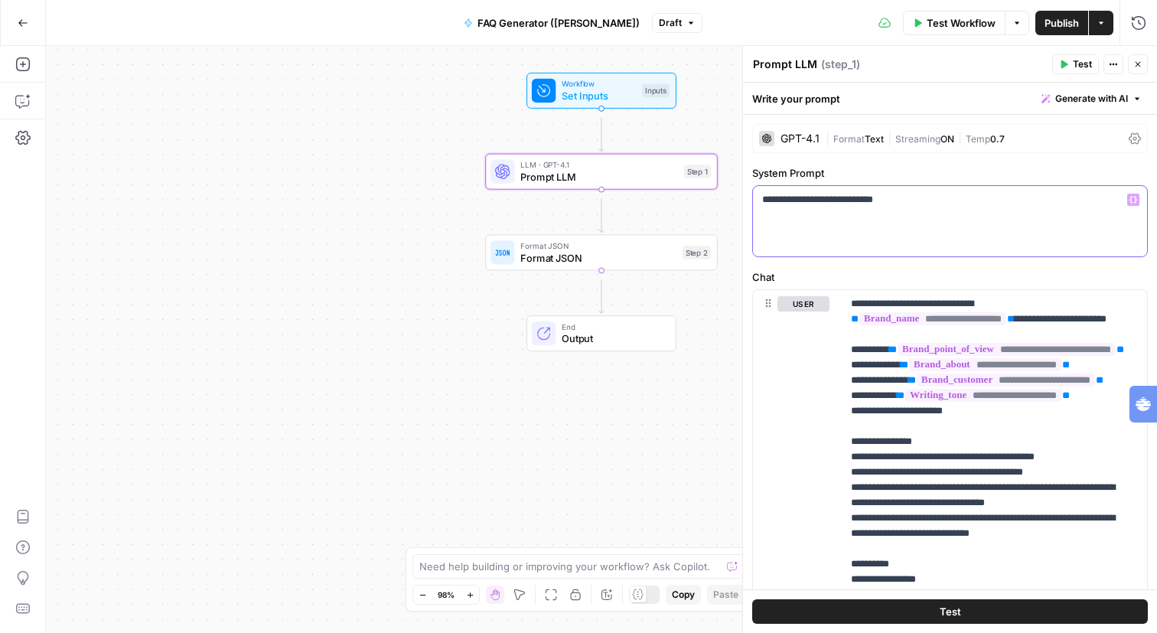
click at [958, 211] on p "**********" at bounding box center [945, 201] width 366 height 19
click at [21, 25] on icon "button" at bounding box center [23, 23] width 11 height 11
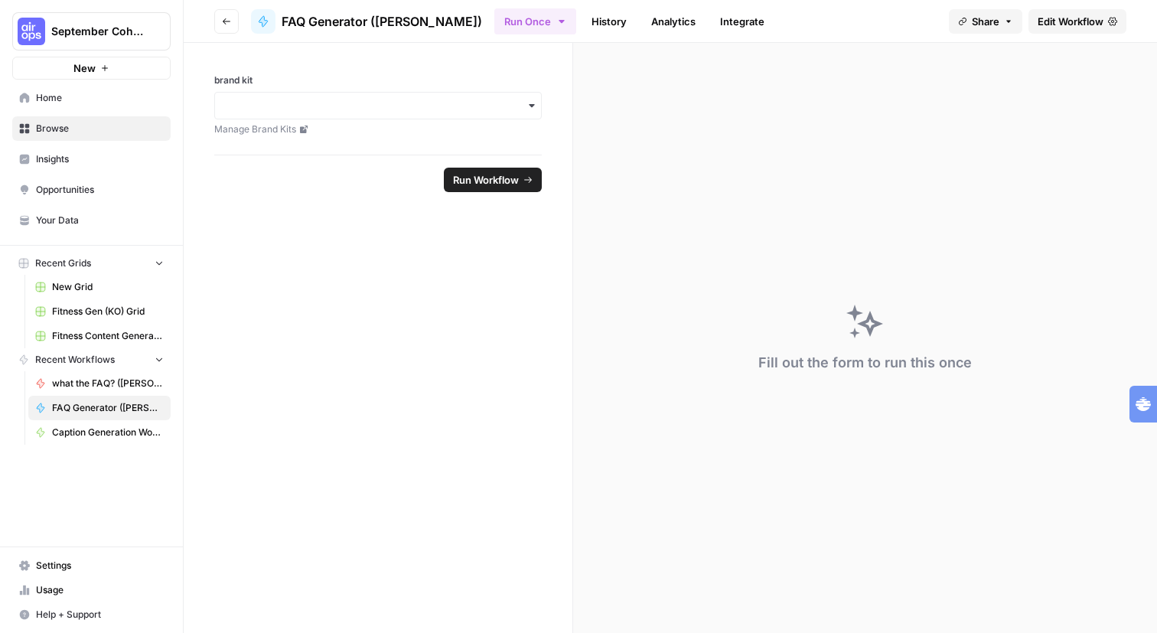
click at [89, 135] on span "Browse" at bounding box center [100, 129] width 128 height 14
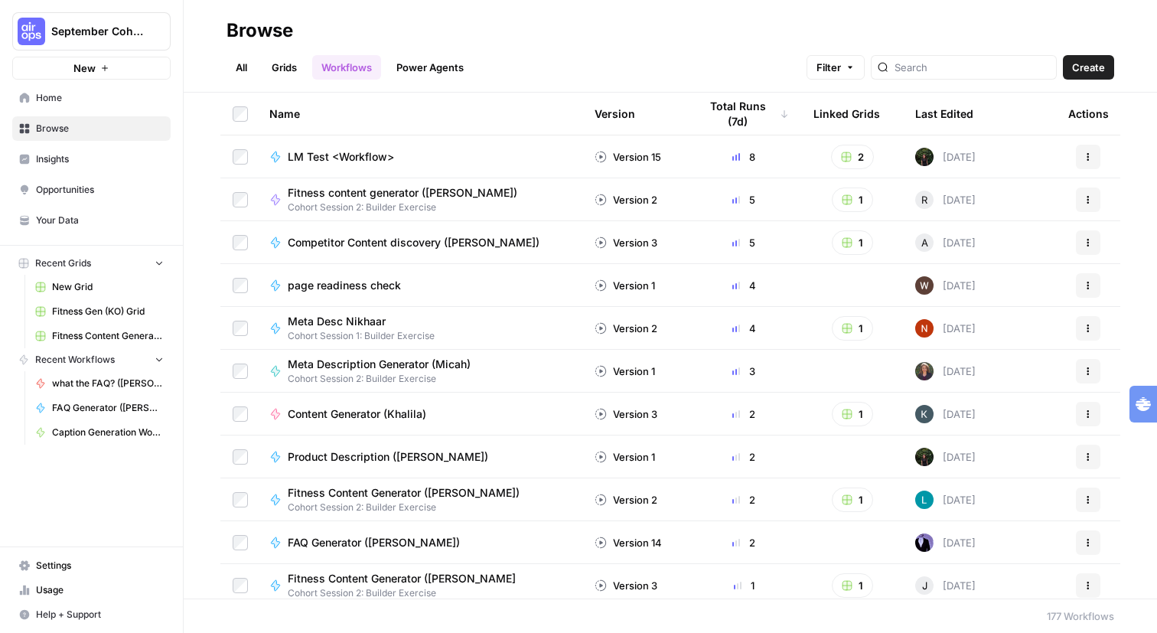
click at [87, 227] on span "Your Data" at bounding box center [100, 220] width 128 height 14
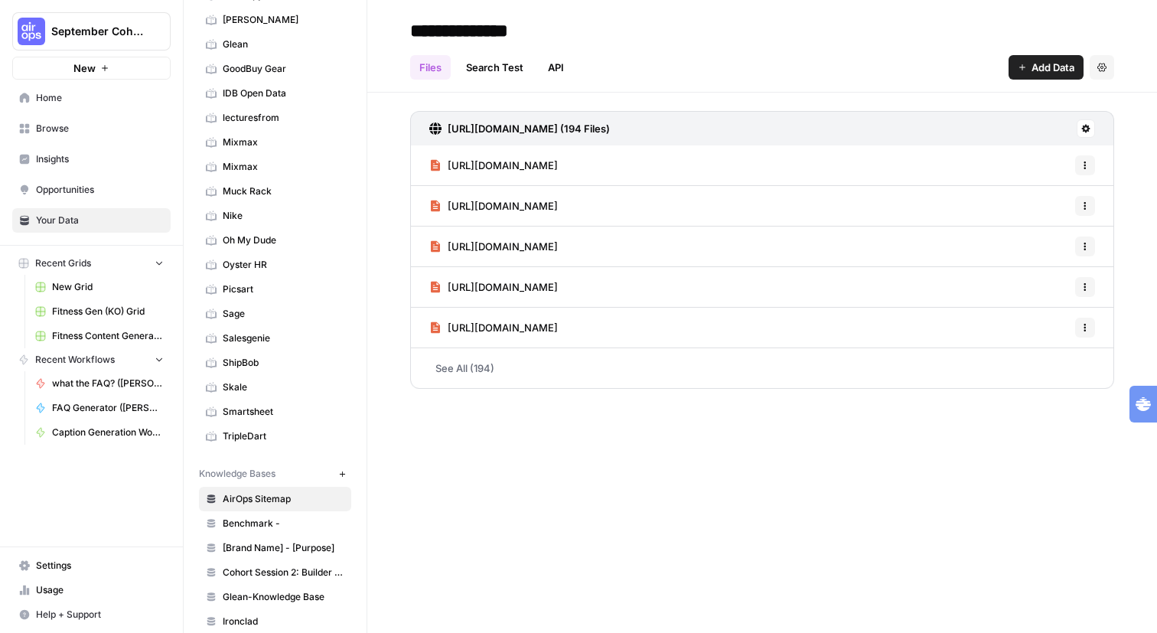
scroll to position [283, 0]
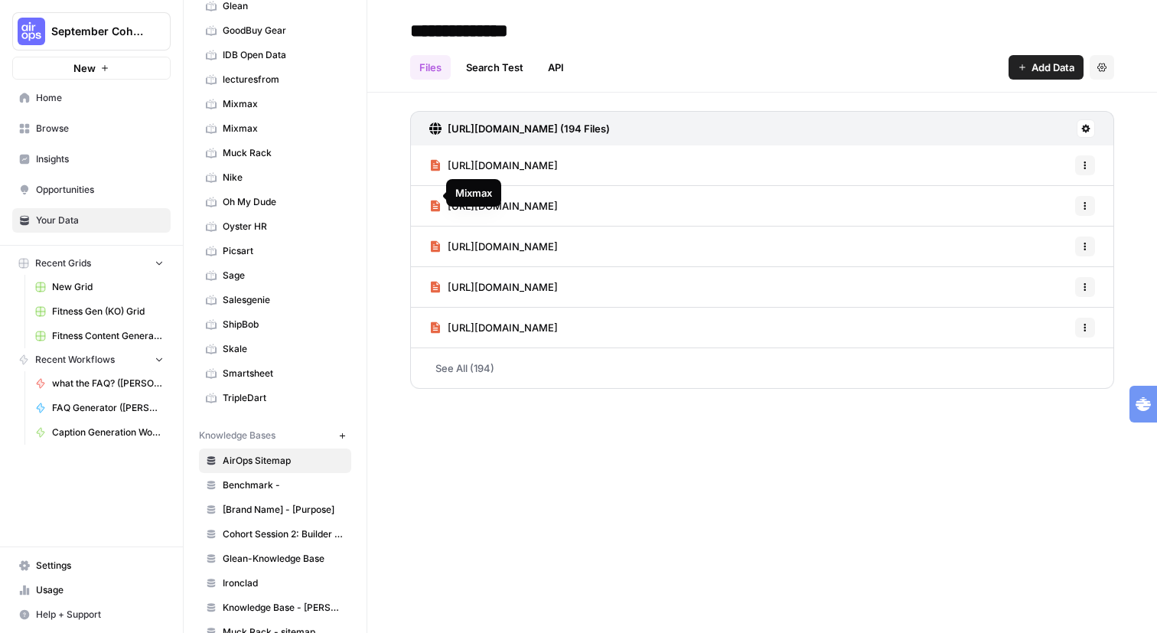
click at [331, 111] on span "Mixmax" at bounding box center [284, 104] width 122 height 14
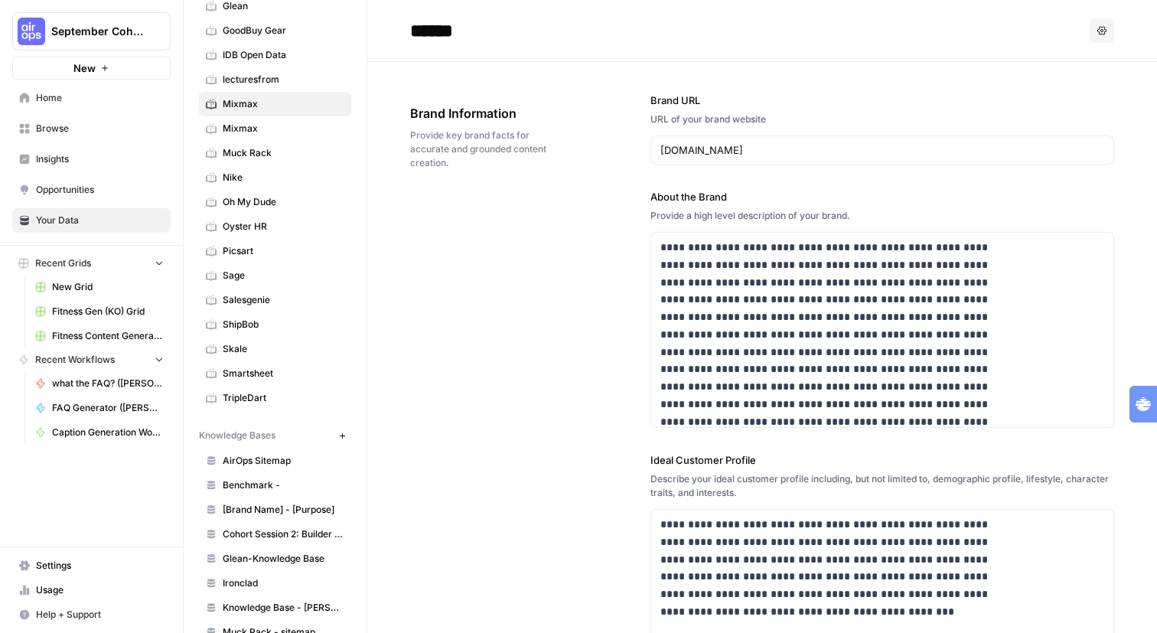
click at [324, 135] on span "Mixmax" at bounding box center [284, 129] width 122 height 14
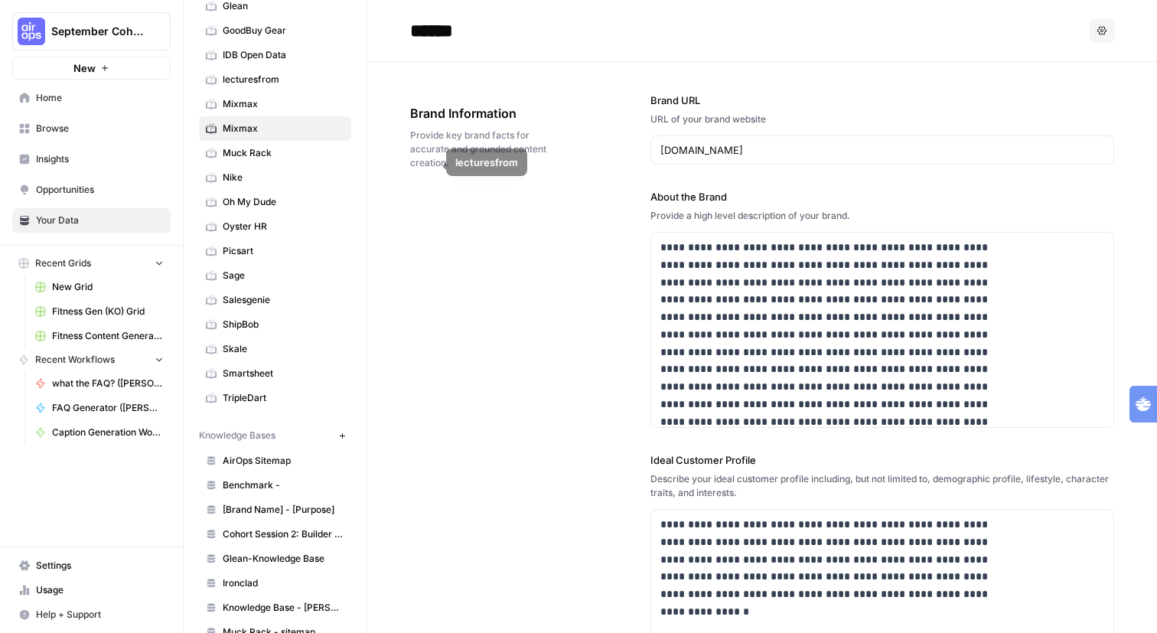
click at [329, 111] on span "Mixmax" at bounding box center [284, 104] width 122 height 14
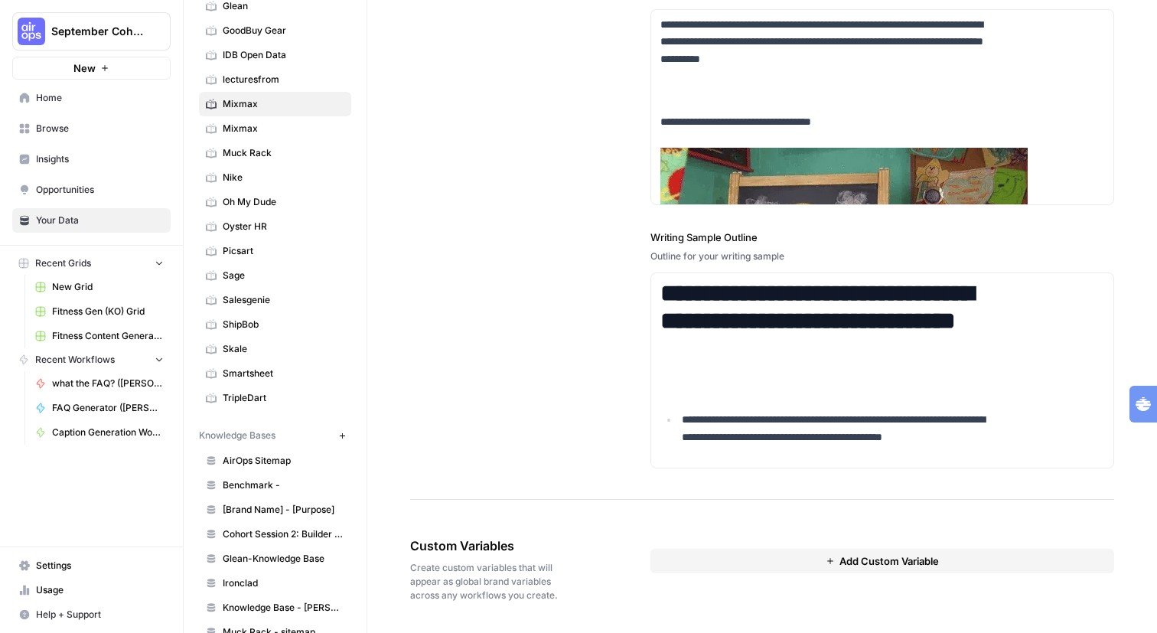
scroll to position [2787, 0]
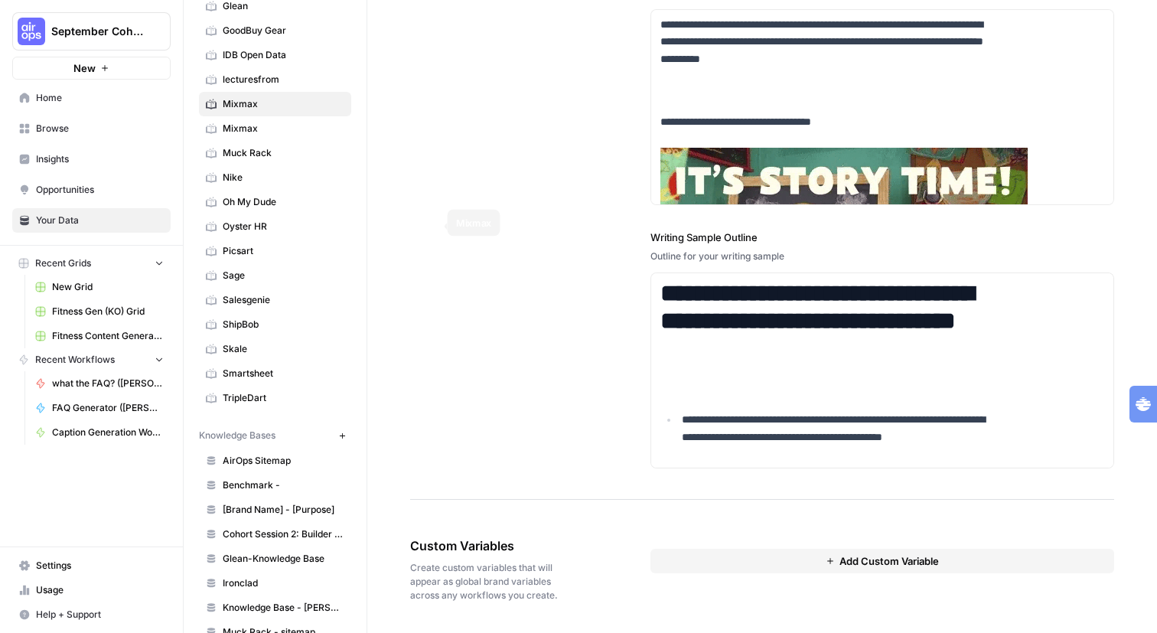
click at [351, 141] on link "Mixmax" at bounding box center [275, 128] width 152 height 24
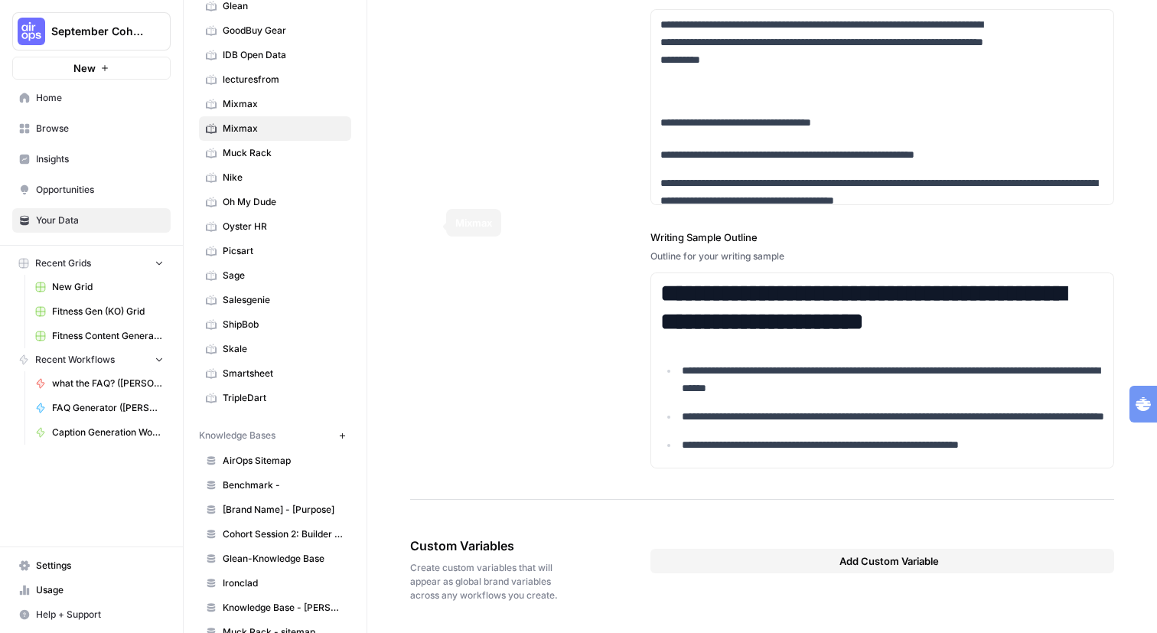
scroll to position [2792, 0]
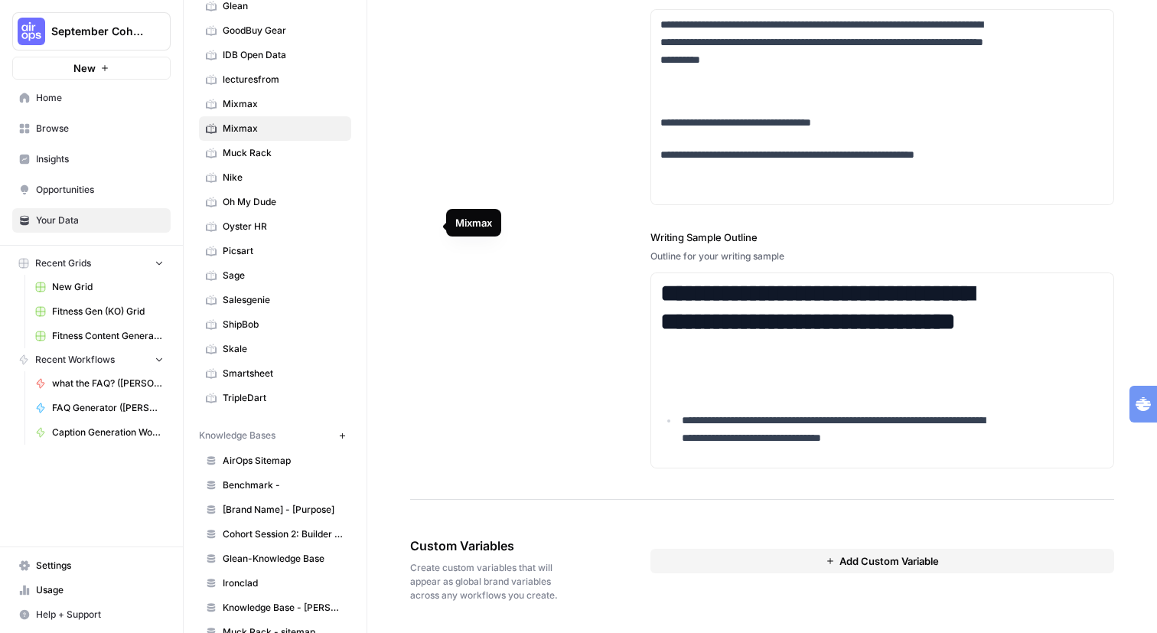
click at [344, 135] on span "Mixmax" at bounding box center [284, 129] width 122 height 14
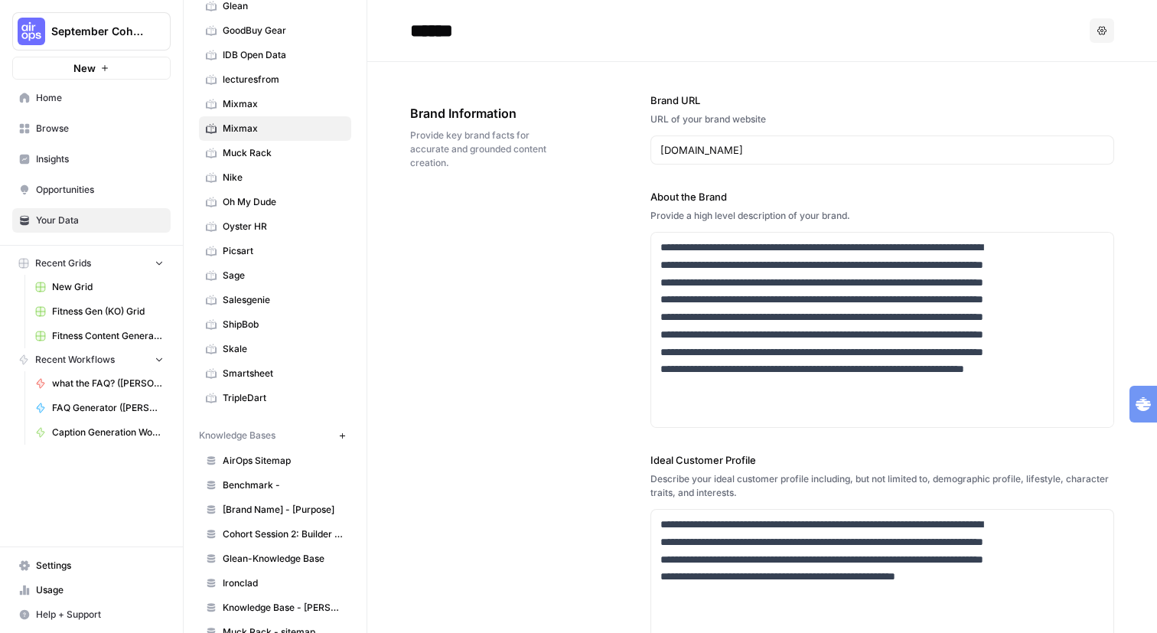
scroll to position [0, 0]
click at [114, 134] on link "Browse" at bounding box center [91, 128] width 158 height 24
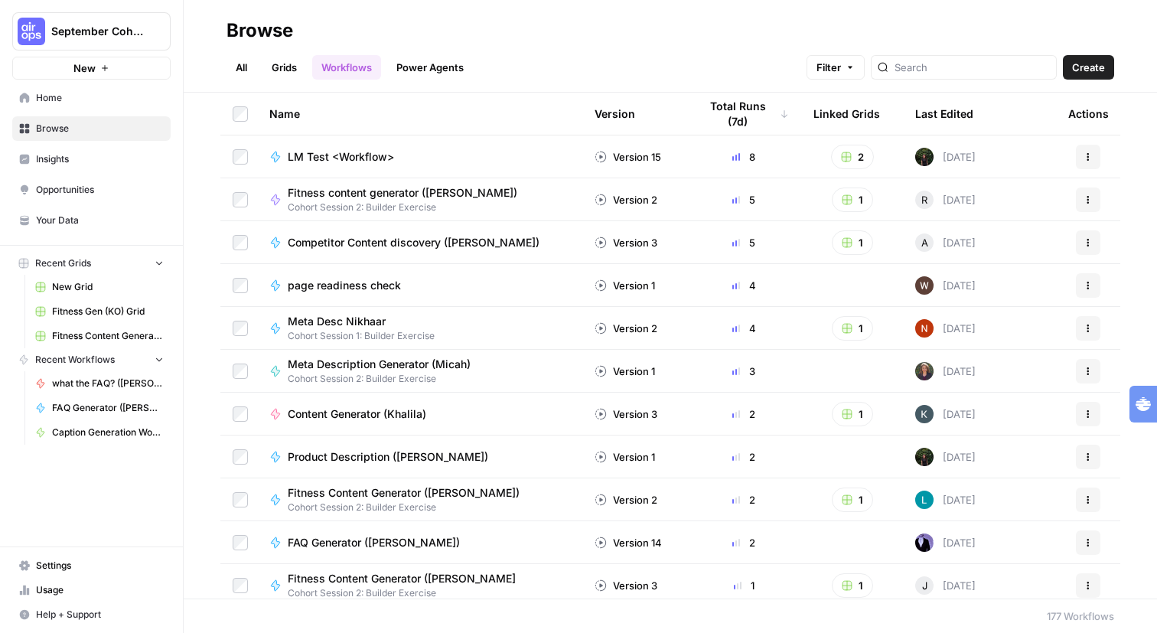
click at [801, 174] on td "2" at bounding box center [852, 156] width 102 height 42
click at [841, 162] on icon "button" at bounding box center [846, 156] width 11 height 11
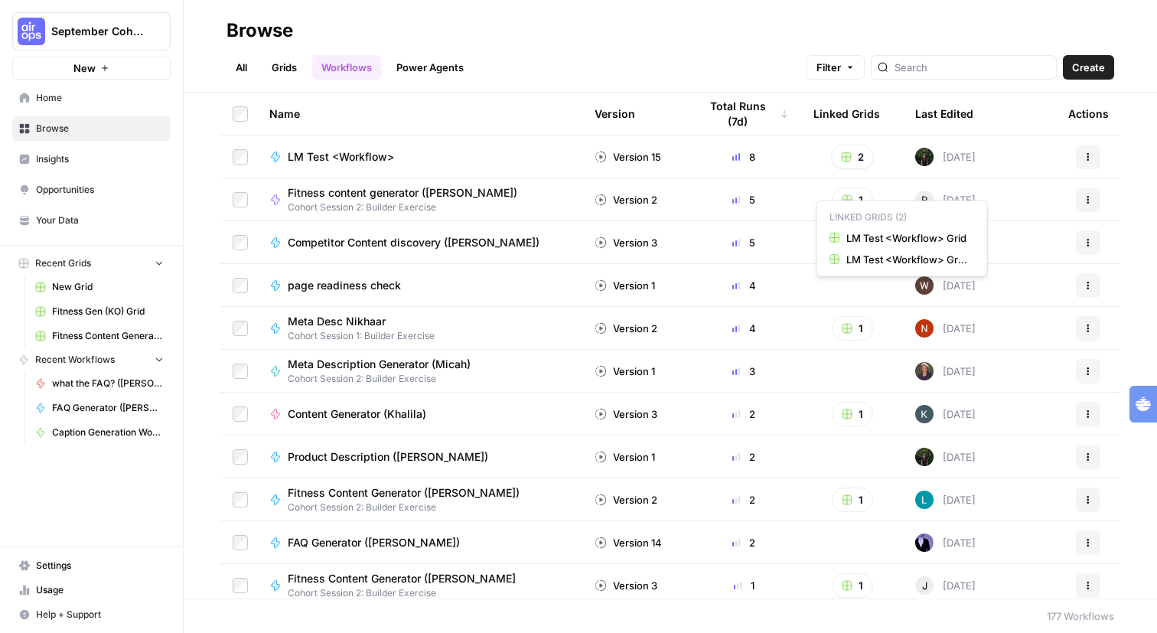
click at [784, 174] on td "8" at bounding box center [743, 156] width 115 height 42
click at [382, 164] on span "LM Test <Workflow>" at bounding box center [341, 156] width 106 height 15
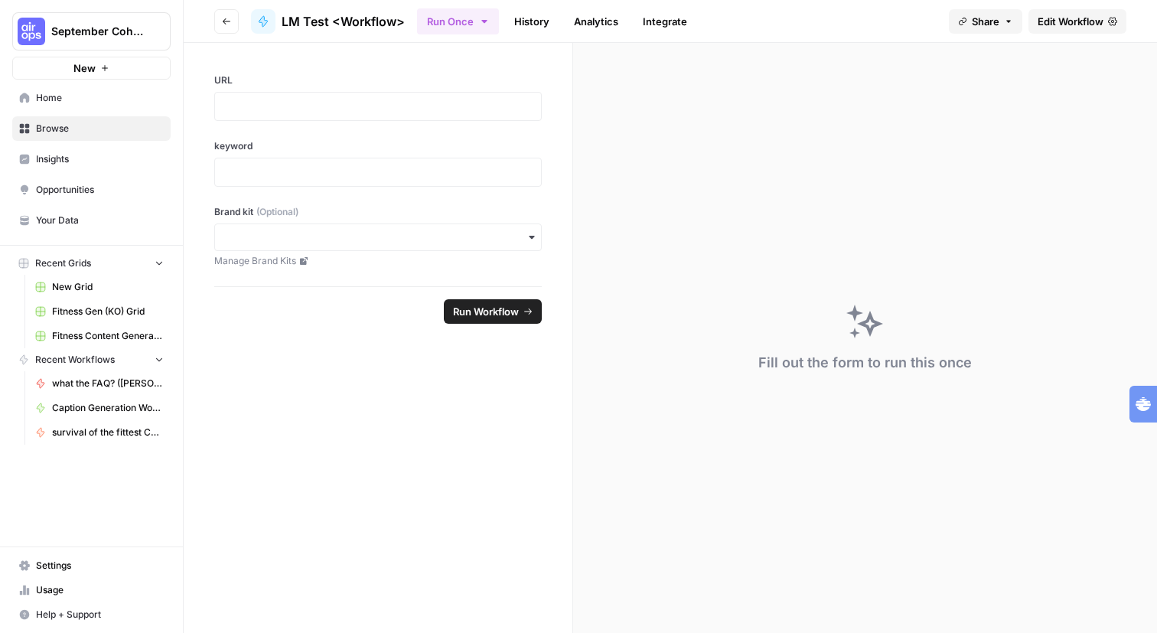
click at [239, 34] on button "Go back" at bounding box center [226, 21] width 24 height 24
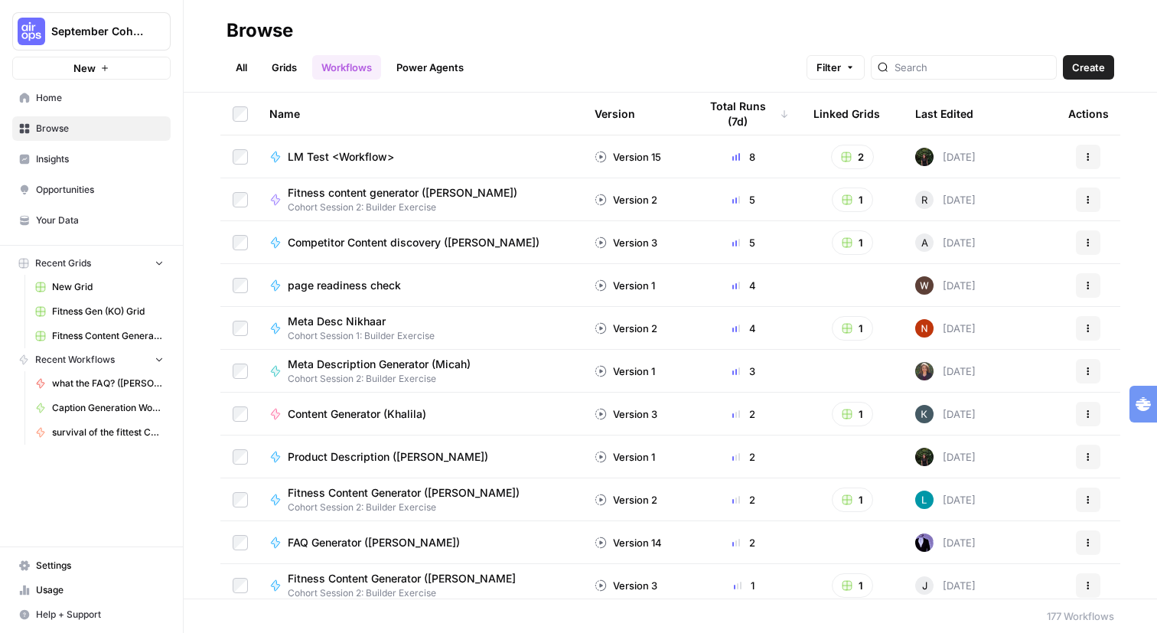
click at [366, 164] on span "LM Test <Workflow>" at bounding box center [341, 156] width 106 height 15
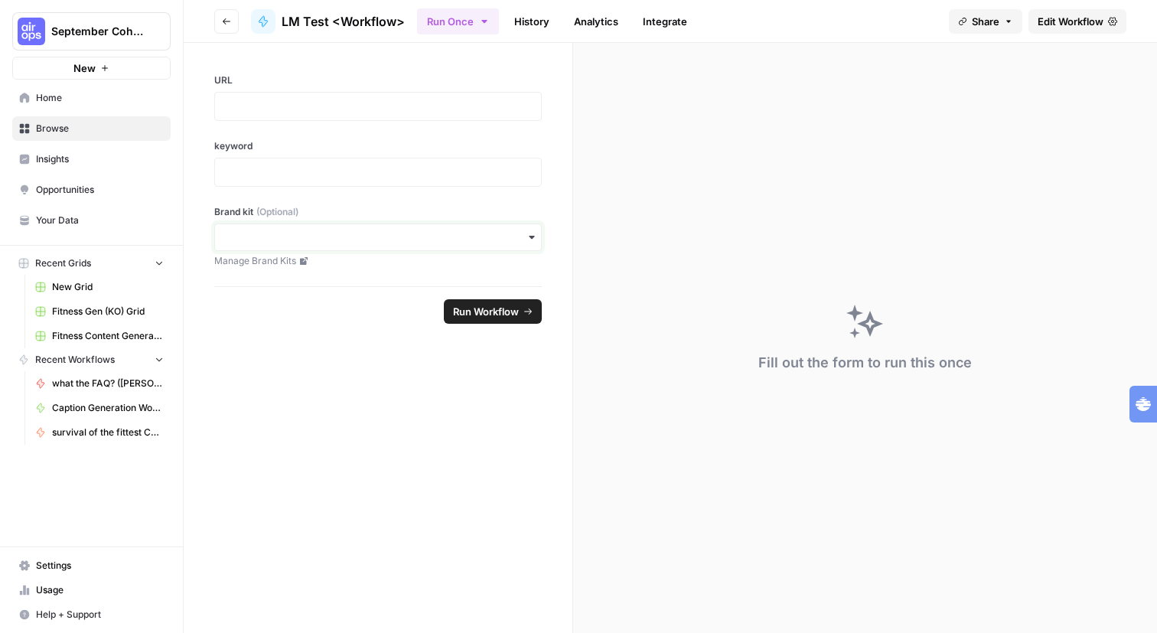
click at [330, 245] on input "Brand kit (Optional)" at bounding box center [378, 236] width 308 height 15
click at [417, 252] on div "URL keyword Brand kit (Optional) Manage Brand Kits" at bounding box center [378, 164] width 389 height 243
click at [538, 243] on icon "button" at bounding box center [532, 237] width 12 height 12
click at [482, 471] on div "Mixmax" at bounding box center [414, 456] width 292 height 29
click at [538, 243] on icon "button" at bounding box center [532, 237] width 12 height 12
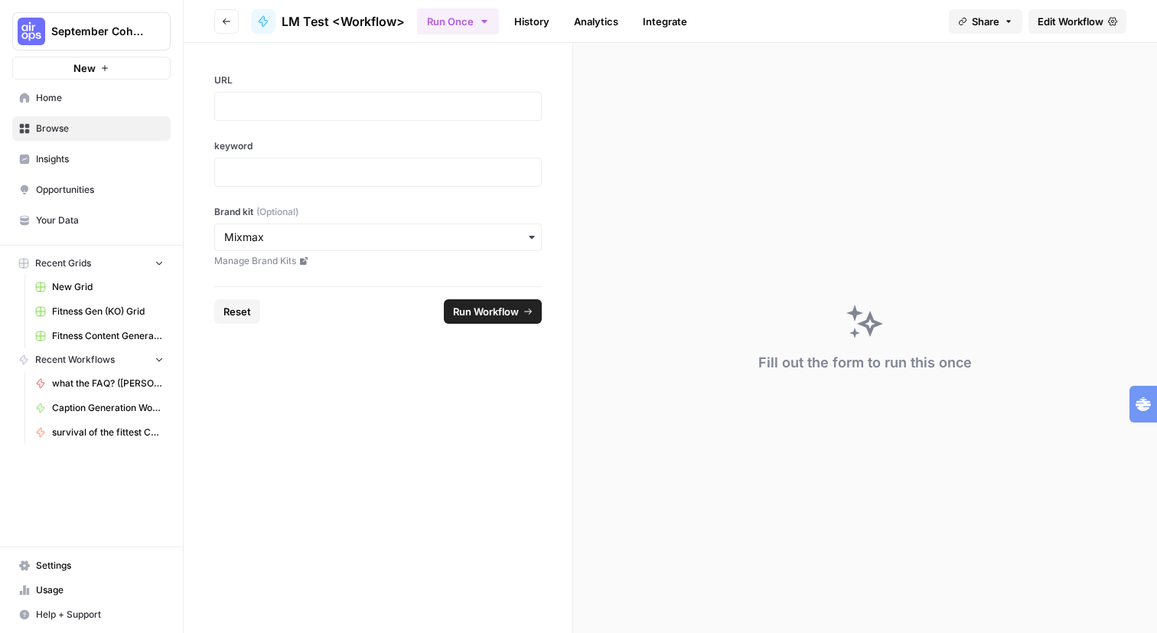
click at [572, 286] on div "URL keyword Brand kit (Optional) Manage Brand Kits" at bounding box center [378, 164] width 389 height 243
click at [538, 243] on icon "button" at bounding box center [532, 237] width 12 height 12
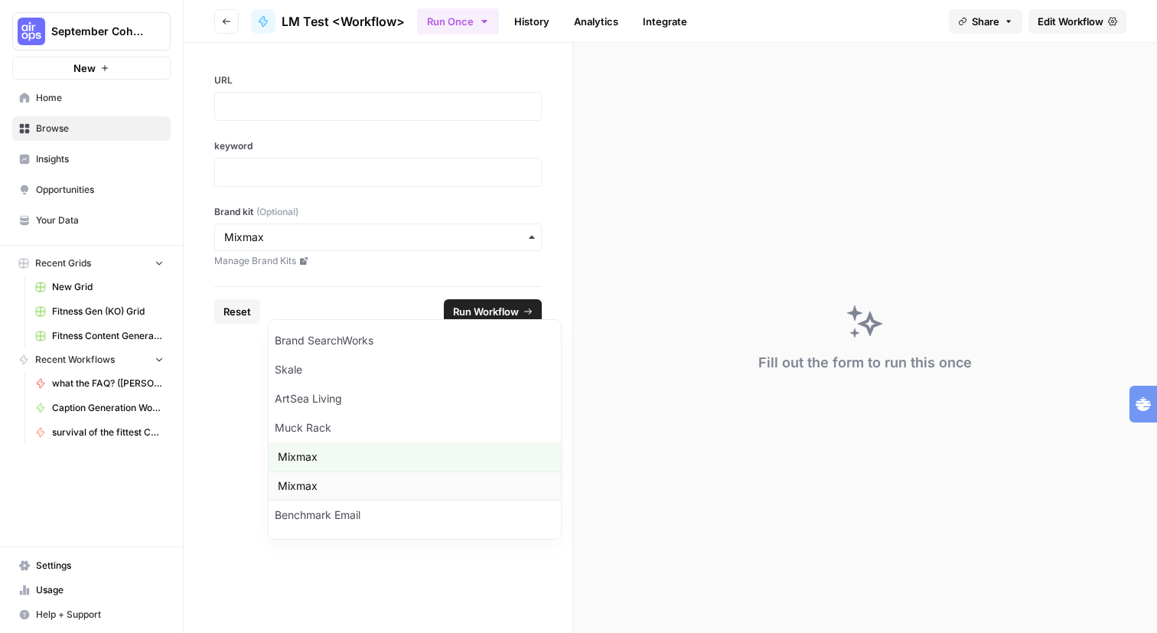
click at [438, 500] on div "Mixmax" at bounding box center [414, 485] width 292 height 29
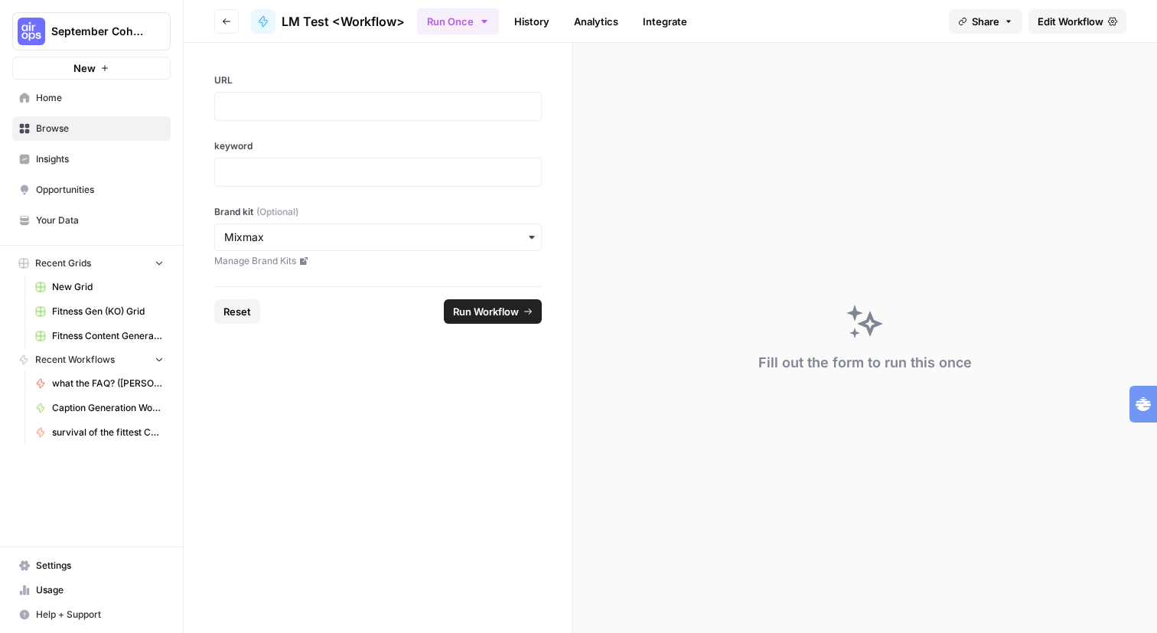
click at [542, 268] on div "Brand kit (Optional) Manage Brand Kits" at bounding box center [377, 236] width 327 height 63
click at [542, 251] on div "button" at bounding box center [377, 237] width 327 height 28
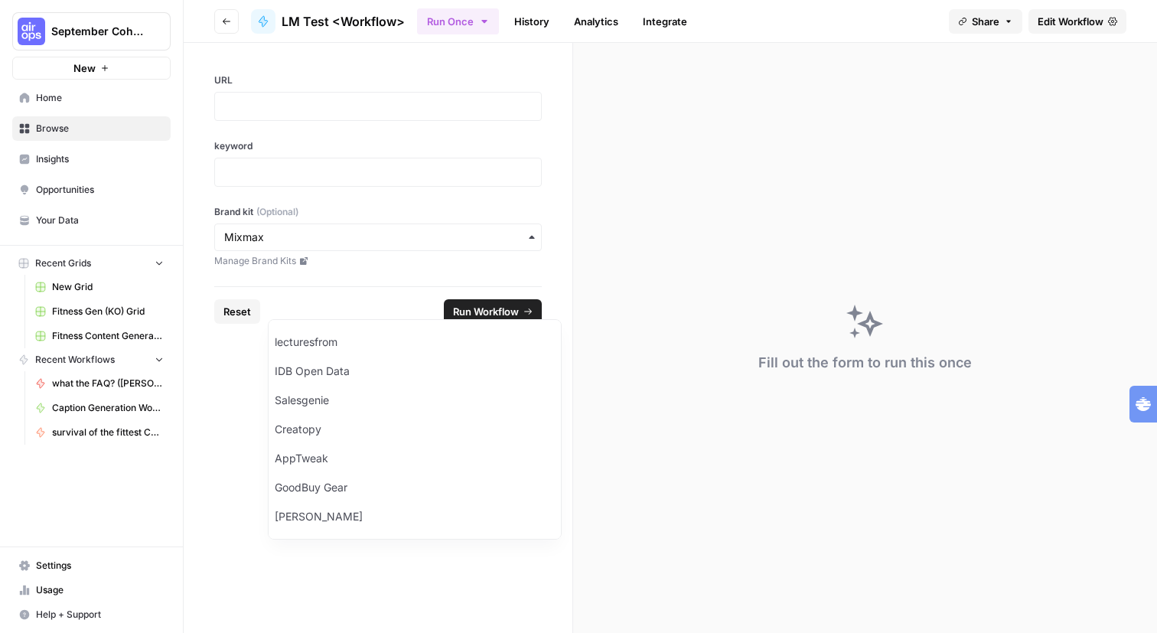
scroll to position [475, 0]
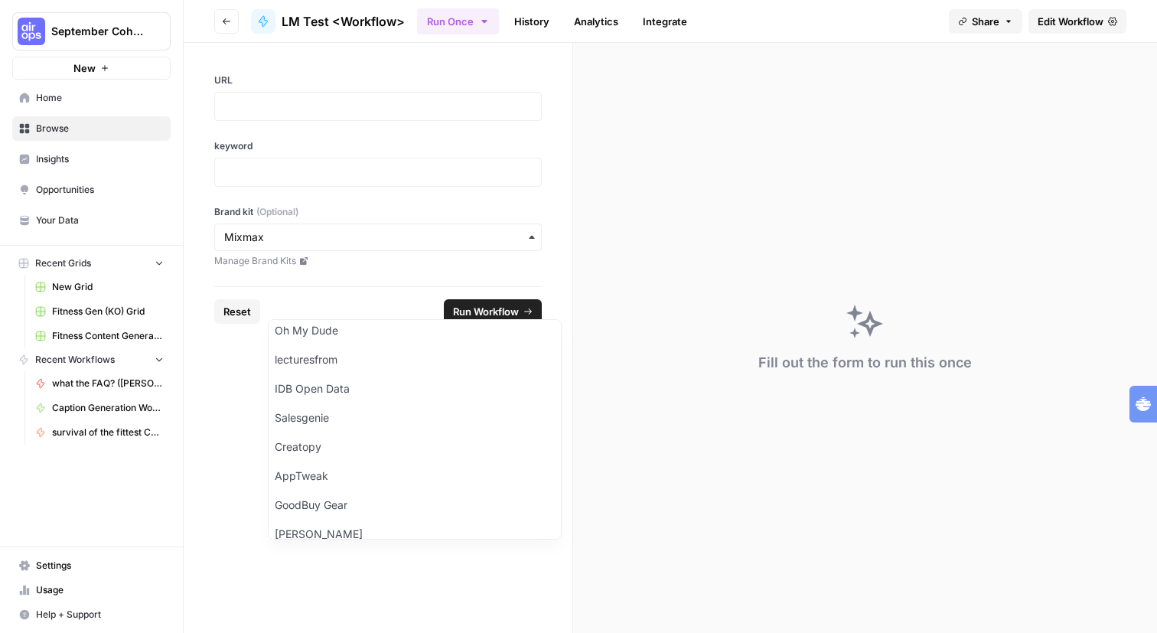
click at [572, 286] on div "URL keyword Brand kit (Optional) Manage Brand Kits" at bounding box center [378, 164] width 389 height 243
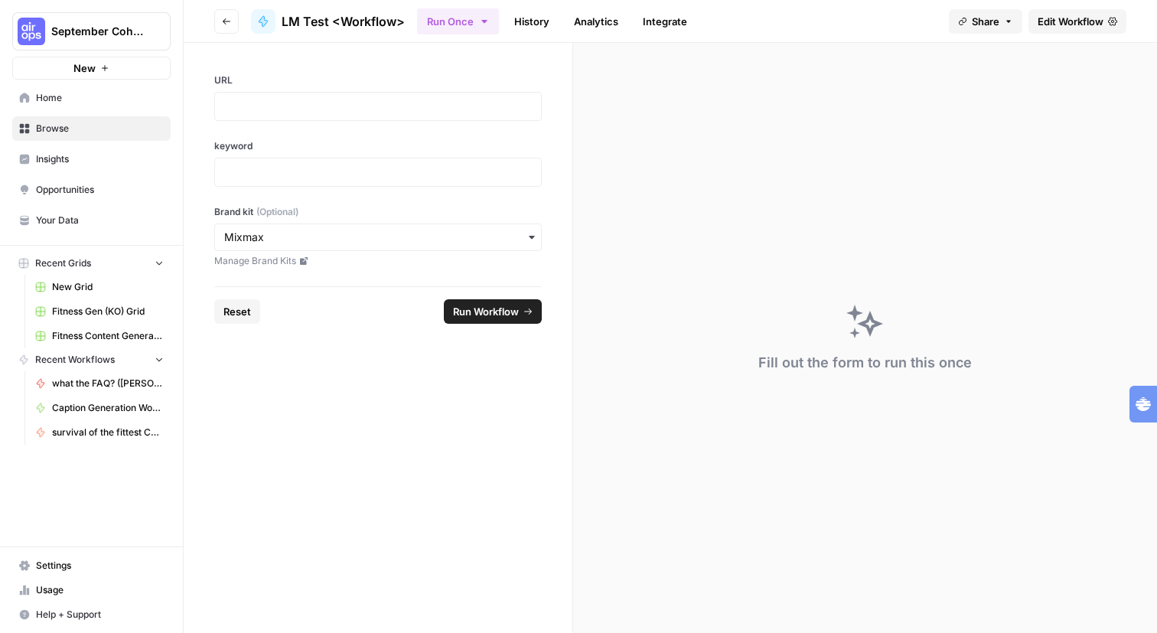
click at [538, 243] on icon "button" at bounding box center [532, 237] width 12 height 12
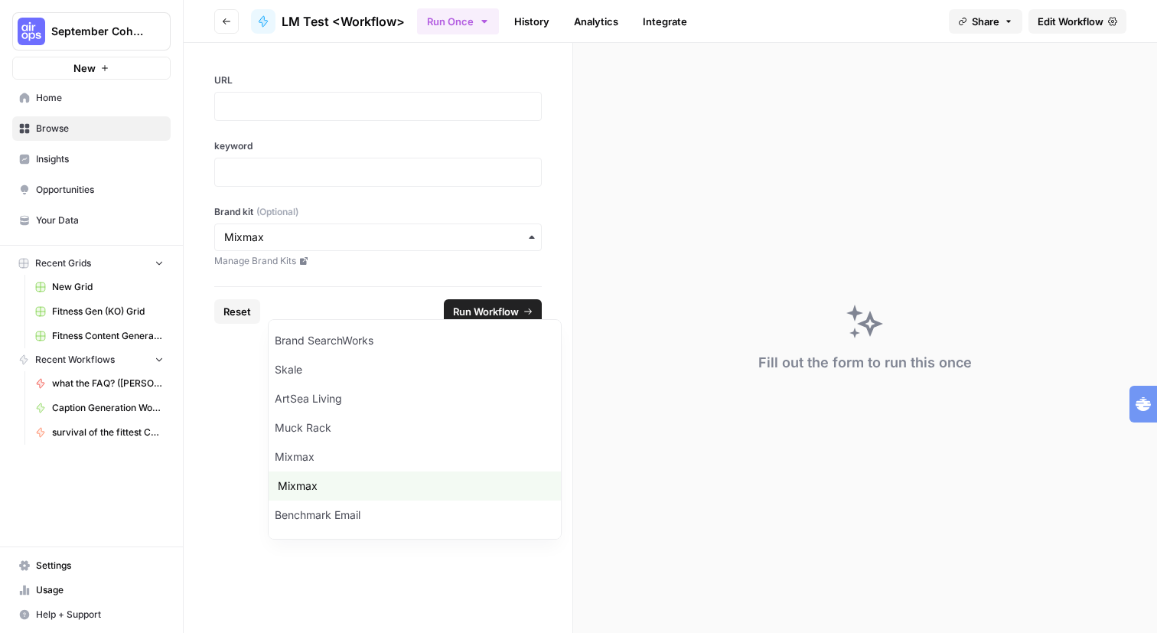
click at [518, 87] on label "URL" at bounding box center [377, 80] width 327 height 14
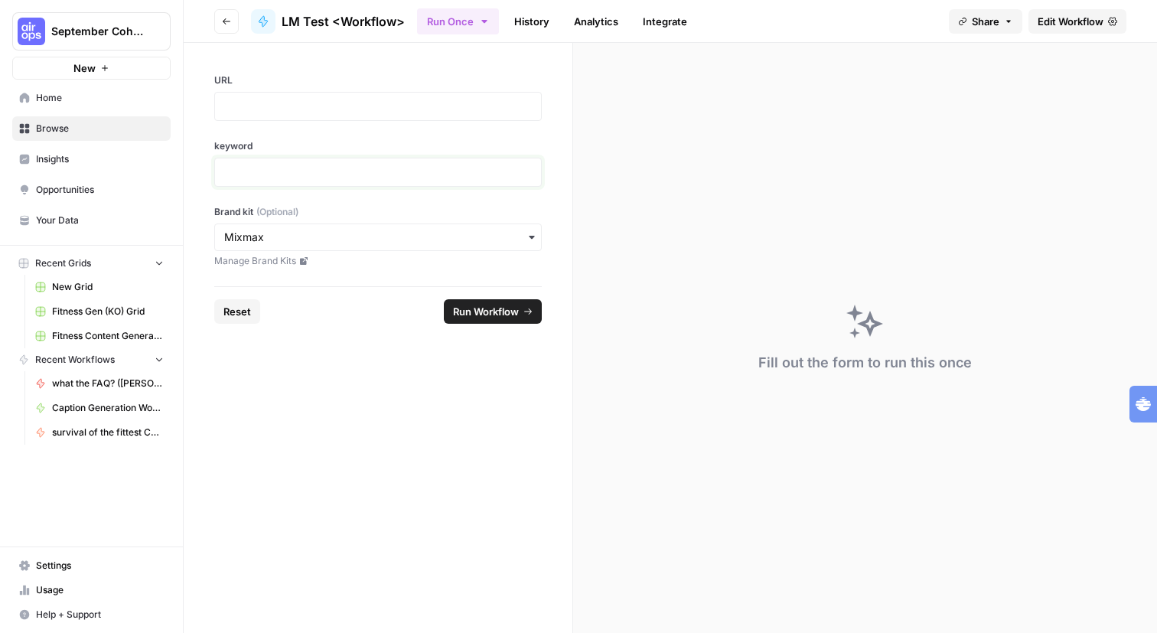
click at [492, 180] on p at bounding box center [378, 171] width 308 height 15
click at [515, 121] on div at bounding box center [377, 106] width 327 height 29
click at [515, 114] on p at bounding box center [378, 106] width 308 height 15
click at [490, 19] on icon "button" at bounding box center [484, 21] width 12 height 12
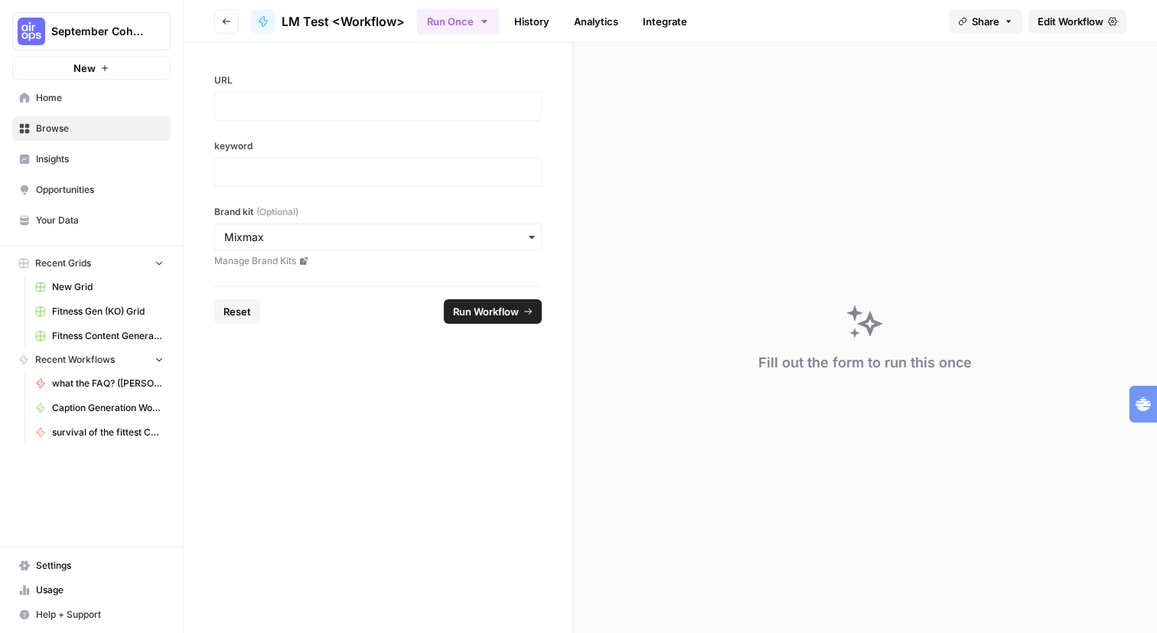
click at [558, 28] on link "History" at bounding box center [532, 21] width 54 height 24
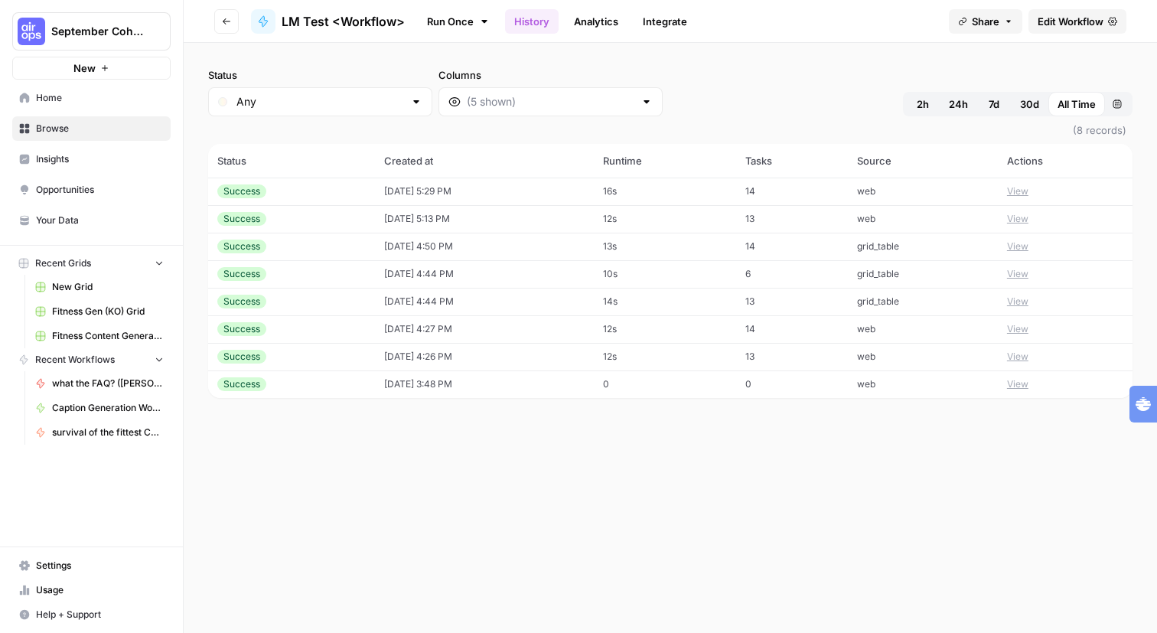
click at [627, 30] on link "Analytics" at bounding box center [596, 21] width 63 height 24
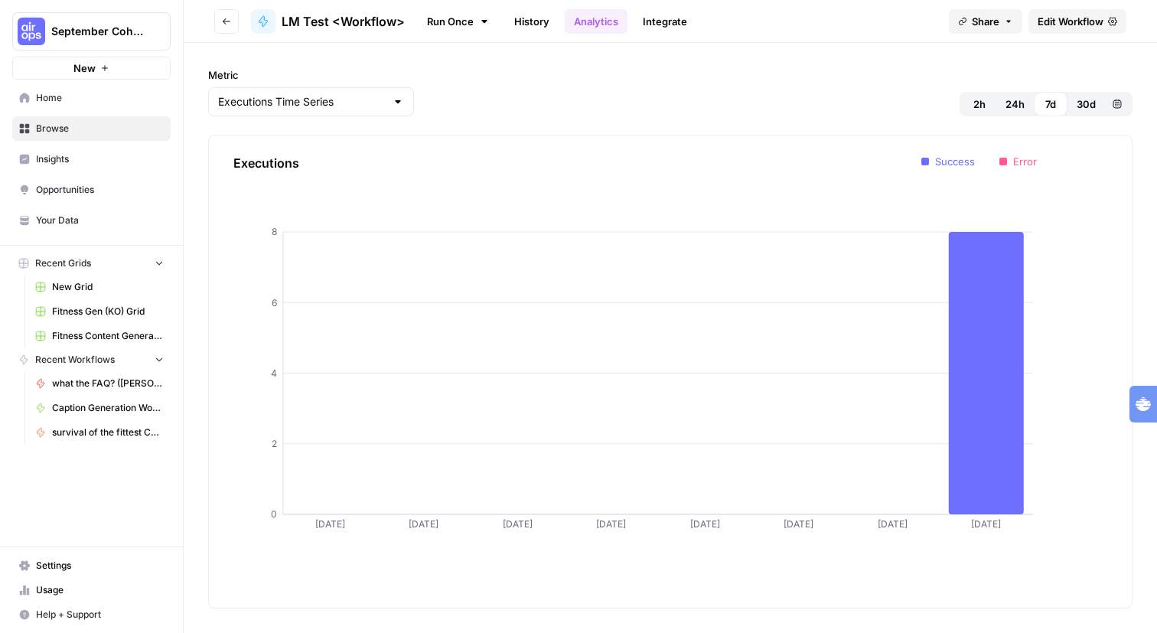
click at [696, 29] on link "Integrate" at bounding box center [664, 21] width 63 height 24
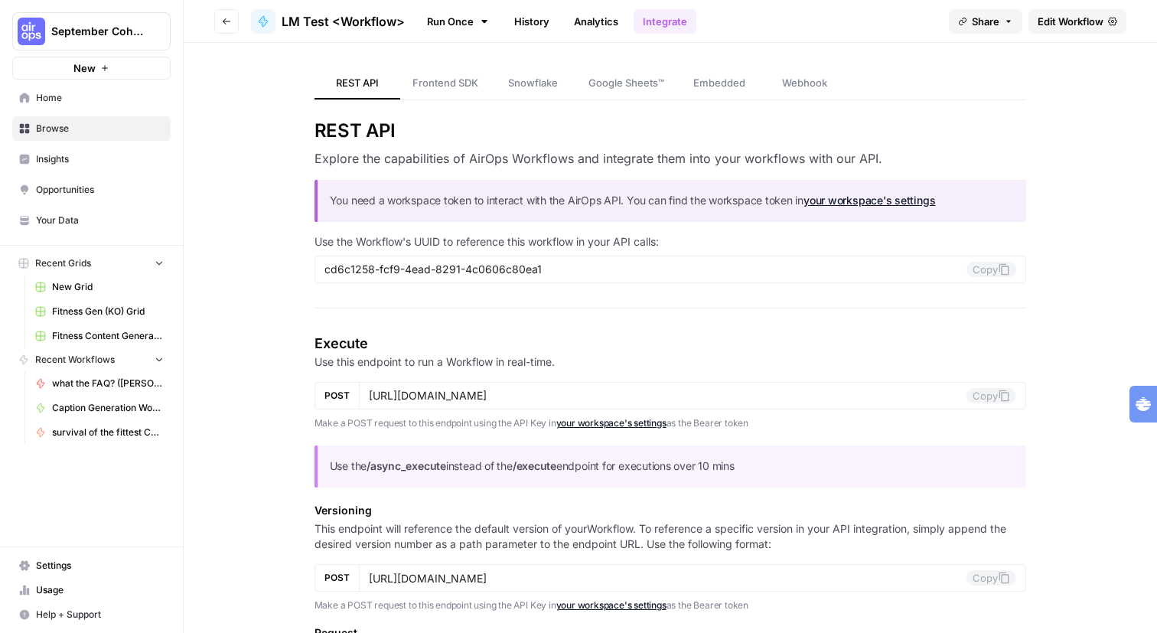
click at [116, 390] on span "what the FAQ? ([PERSON_NAME])" at bounding box center [108, 383] width 112 height 14
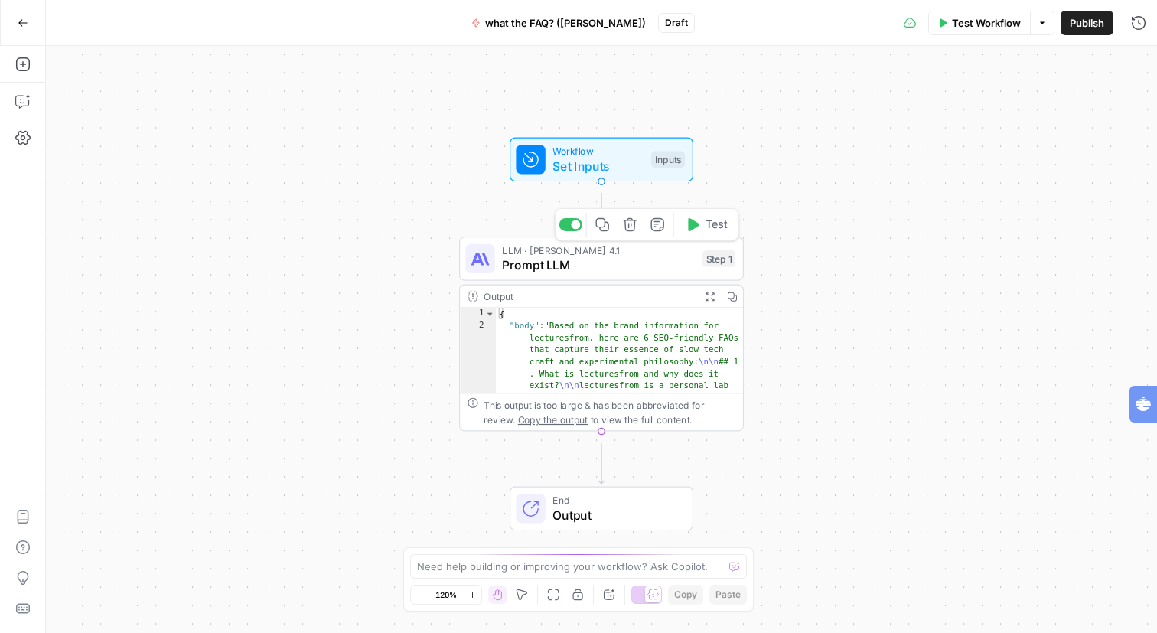
click at [658, 267] on span "Prompt LLM" at bounding box center [598, 264] width 193 height 18
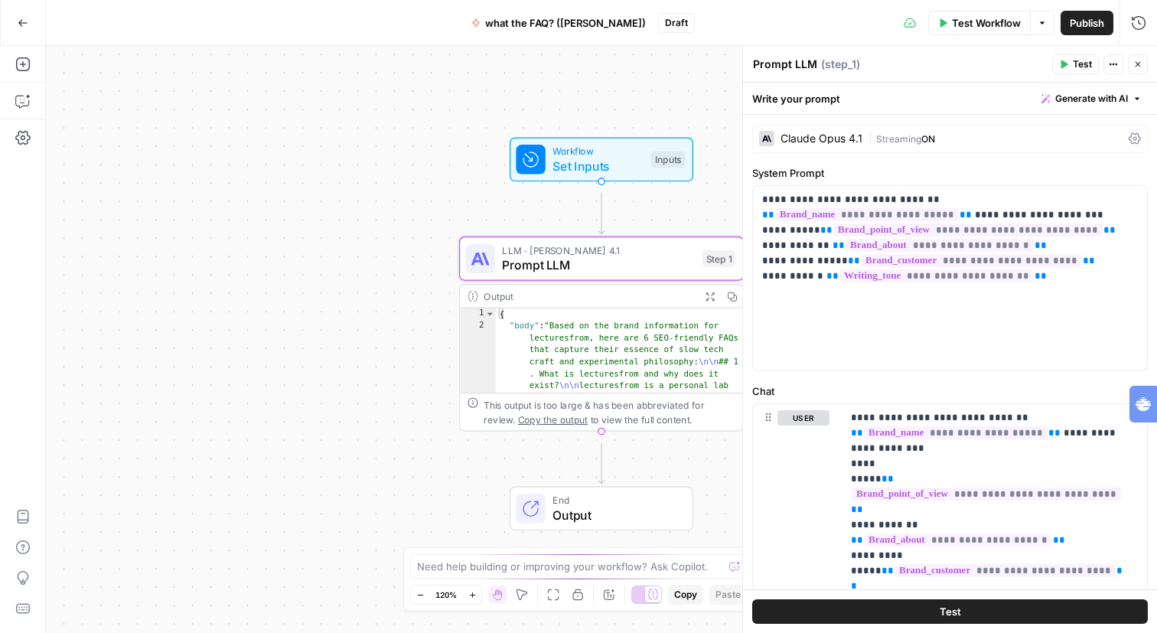
scroll to position [386, 0]
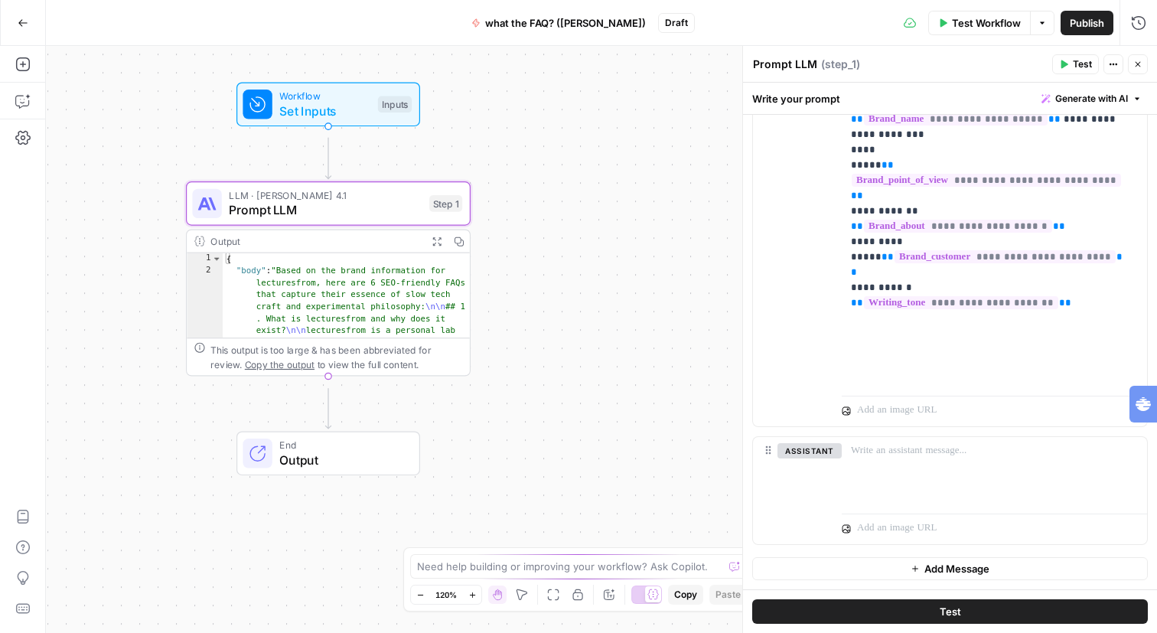
drag, startPoint x: 679, startPoint y: 478, endPoint x: 404, endPoint y: 423, distance: 280.8
click at [404, 423] on div "Workflow Set Inputs Inputs LLM · [PERSON_NAME] Opus 4.1 Prompt LLM Step 1 Outpu…" at bounding box center [601, 339] width 1111 height 587
click at [312, 359] on span "Copy the output" at bounding box center [277, 364] width 70 height 11
click at [328, 375] on div "This output is too large & has been abbreviated for review. Copy the output to …" at bounding box center [325, 355] width 283 height 37
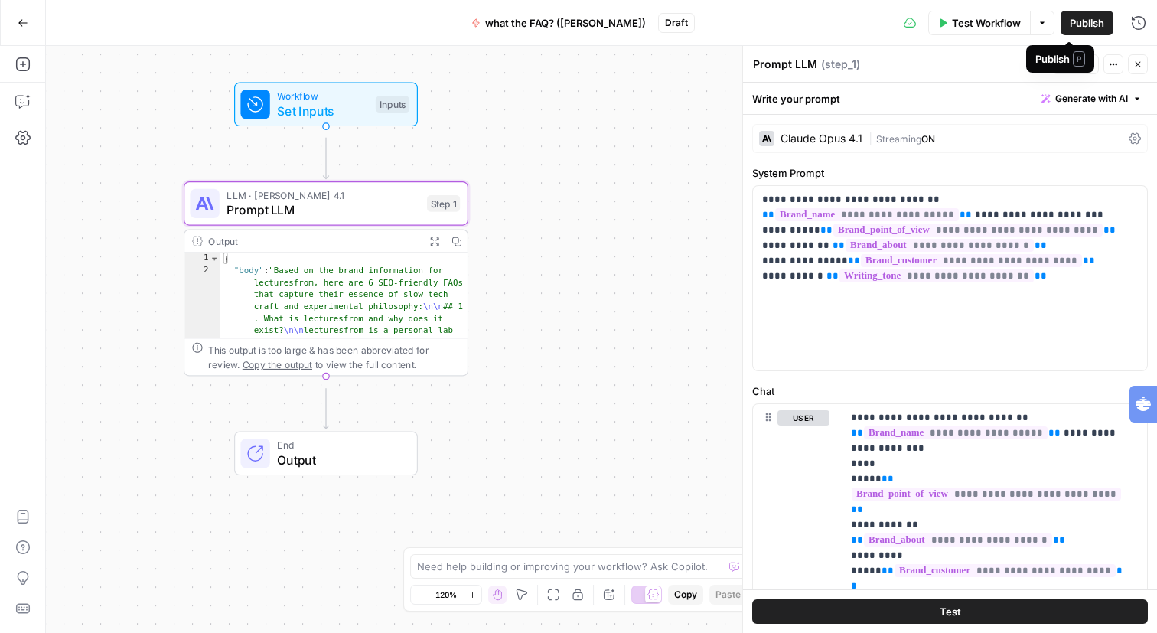
click at [1094, 70] on div "Publish P" at bounding box center [1060, 59] width 68 height 28
click at [1103, 74] on button "Actions" at bounding box center [1113, 64] width 20 height 20
click at [1073, 106] on span "Generate with AI" at bounding box center [1091, 99] width 73 height 14
click at [910, 91] on div "Write your prompt Generate with AI" at bounding box center [950, 98] width 414 height 31
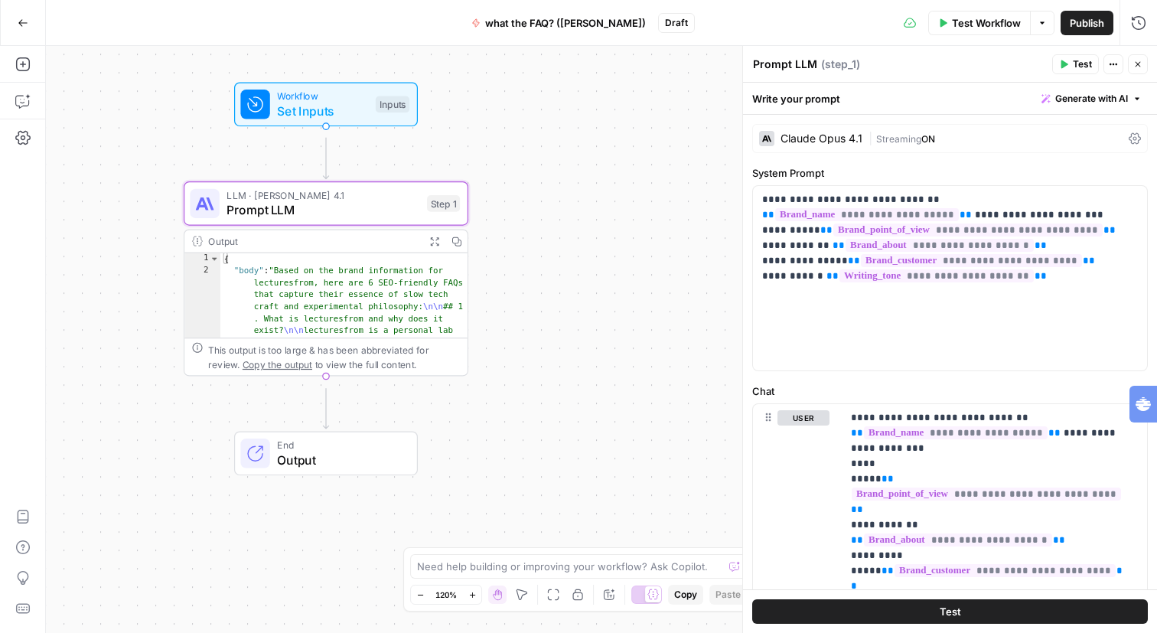
click at [1128, 145] on icon at bounding box center [1134, 138] width 12 height 12
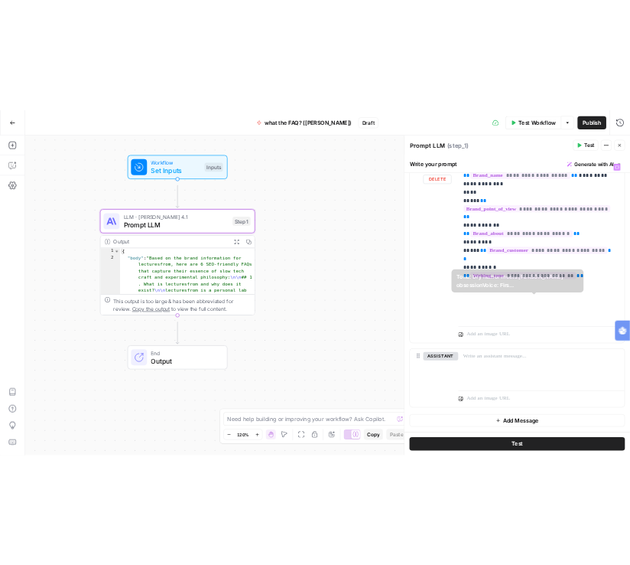
scroll to position [1051, 0]
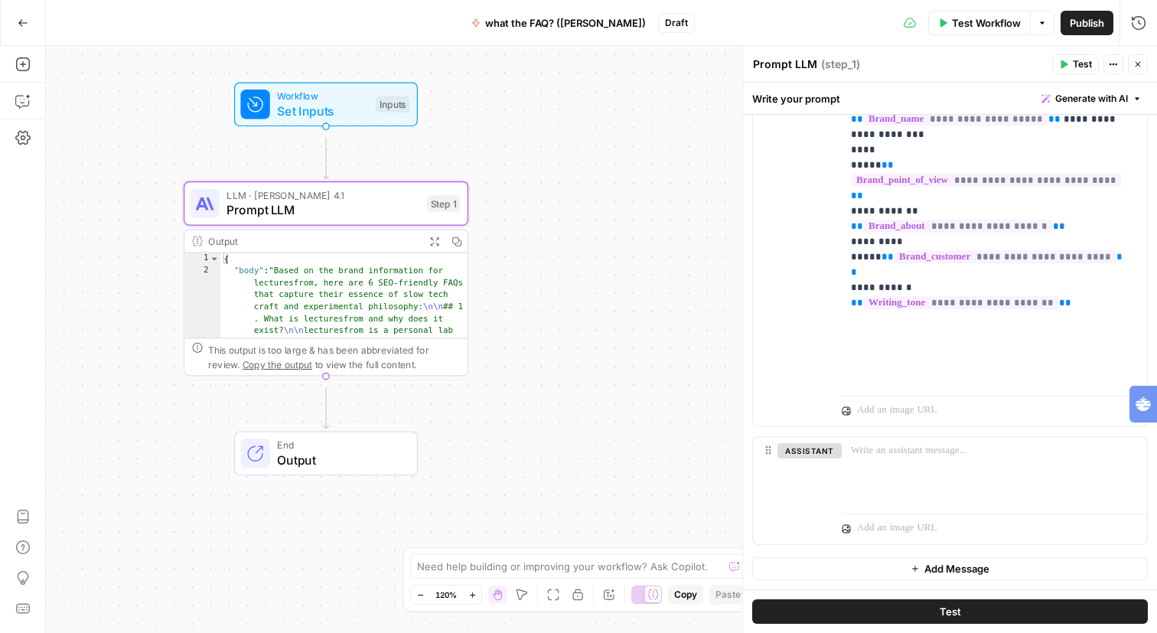
click at [905, 601] on button "Test" at bounding box center [949, 611] width 395 height 24
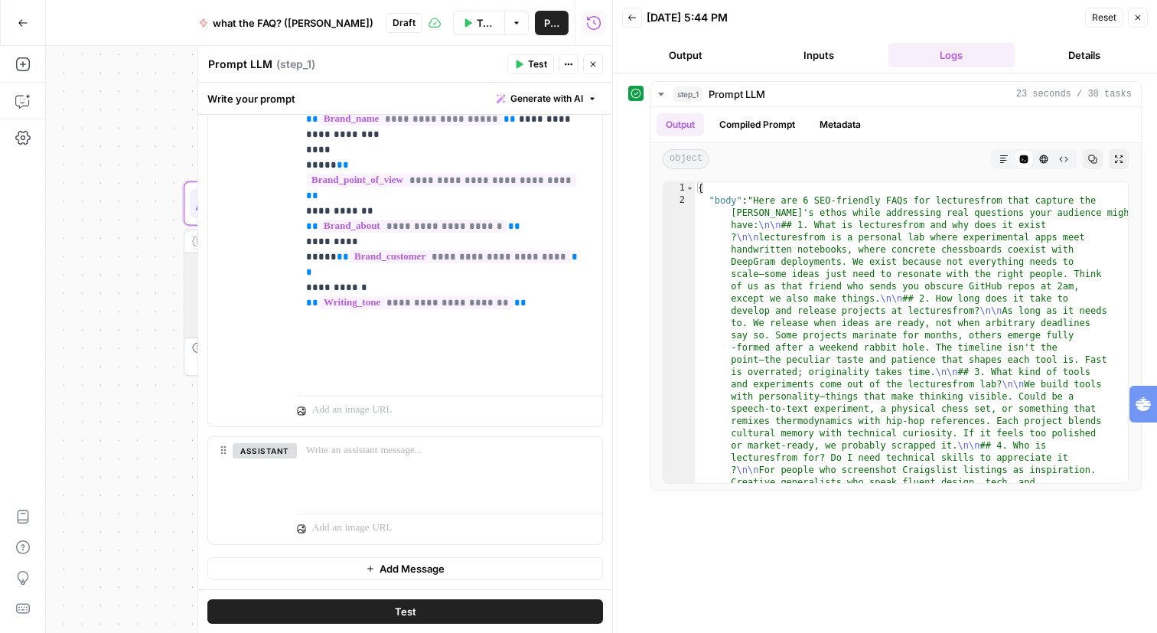
click at [21, 27] on icon "button" at bounding box center [23, 23] width 11 height 11
